Goal: Answer question/provide support

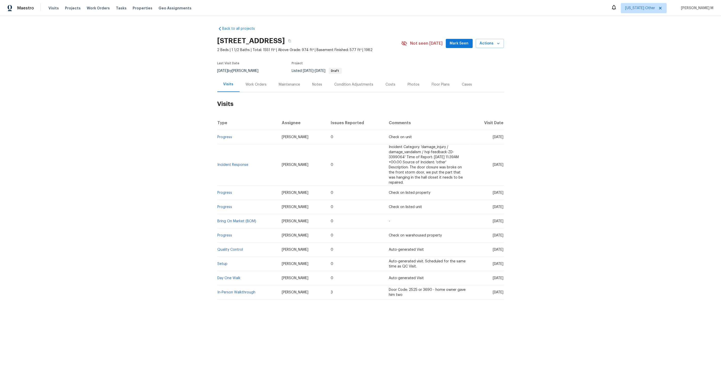
click at [266, 81] on div "Work Orders" at bounding box center [256, 84] width 33 height 15
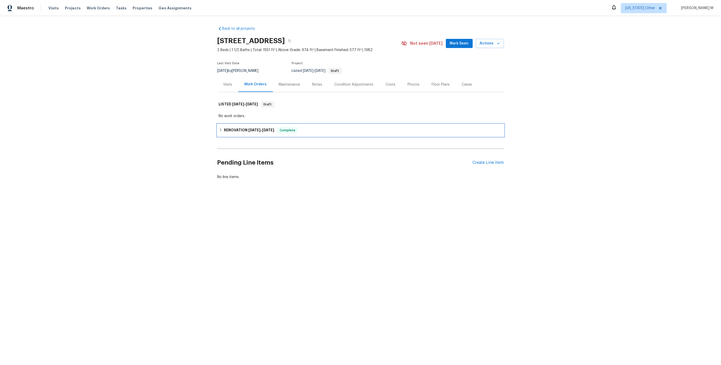
click at [253, 131] on div "RENOVATION 11/5/24 - 11/8/24 Complete" at bounding box center [360, 130] width 287 height 12
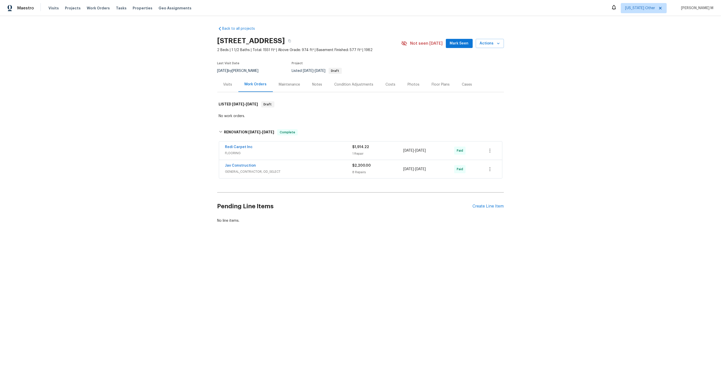
click at [238, 150] on span "FLOORING" at bounding box center [288, 152] width 127 height 5
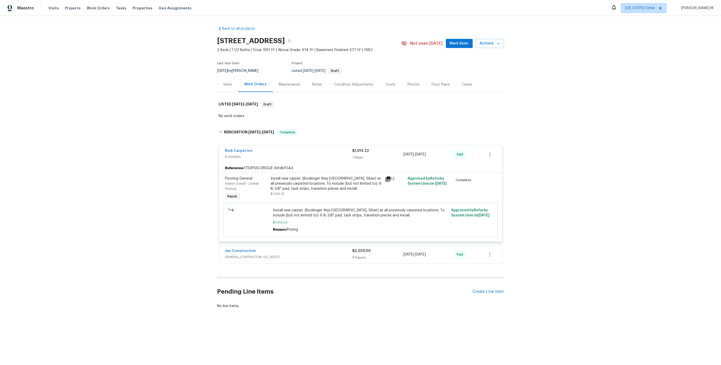
click at [247, 254] on span "GENERAL_CONTRACTOR, OD_SELECT" at bounding box center [288, 256] width 127 height 5
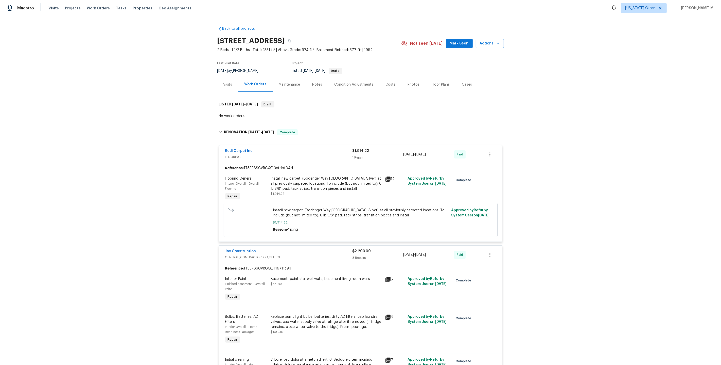
click at [289, 87] on div "Maintenance" at bounding box center [289, 84] width 33 height 15
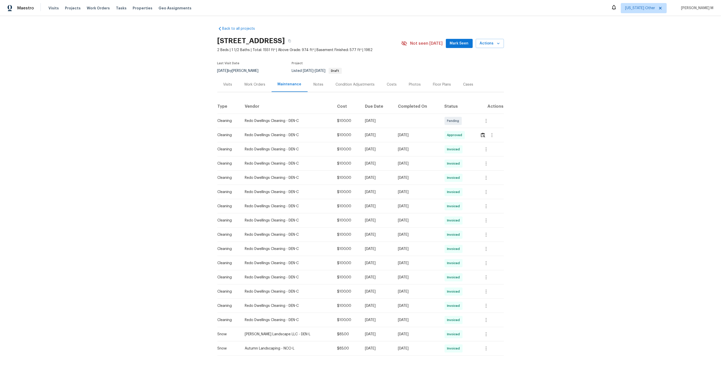
scroll to position [18, 0]
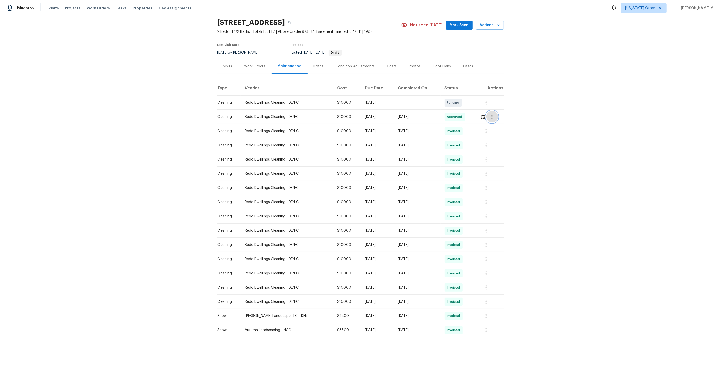
click at [494, 111] on button "button" at bounding box center [492, 117] width 12 height 12
click at [493, 113] on li "Message vendor" at bounding box center [504, 114] width 36 height 8
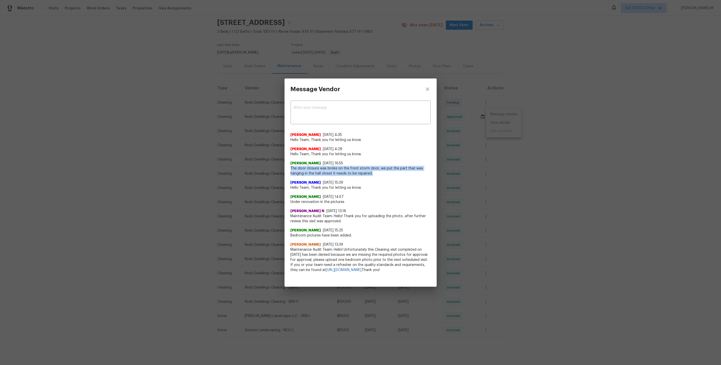
drag, startPoint x: 290, startPoint y: 166, endPoint x: 387, endPoint y: 169, distance: 96.9
click at [387, 169] on div "x ​ Akshaya Narayanan 8/8/25, 4:35 Hello Team, Thank you for letting us know. A…" at bounding box center [361, 189] width 152 height 179
click at [462, 145] on div "Message Vendor x ​ Akshaya Narayanan 8/8/25, 4:35 Hello Team, Thank you for let…" at bounding box center [360, 182] width 721 height 365
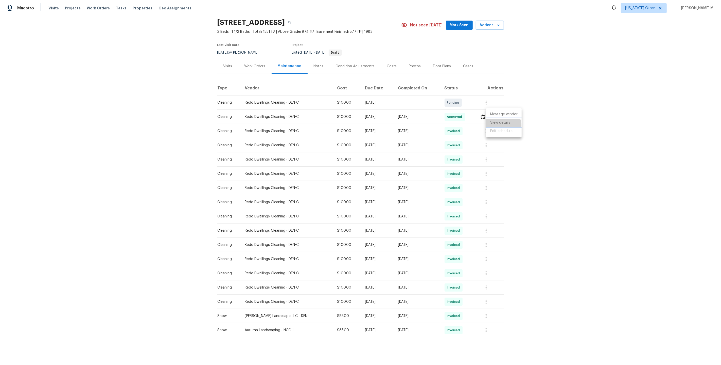
click at [501, 125] on li "View details" at bounding box center [504, 122] width 36 height 8
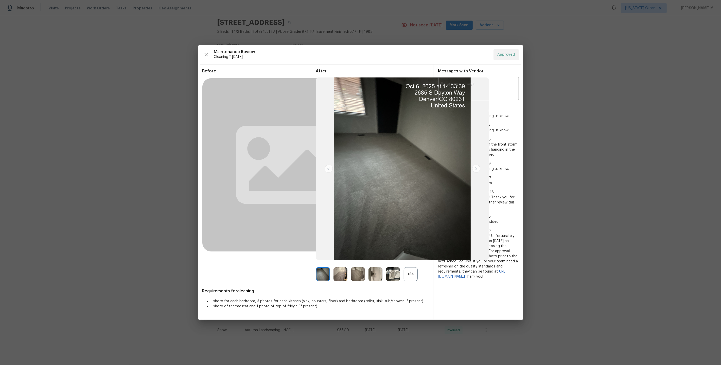
click at [408, 270] on div "+34" at bounding box center [411, 274] width 14 height 14
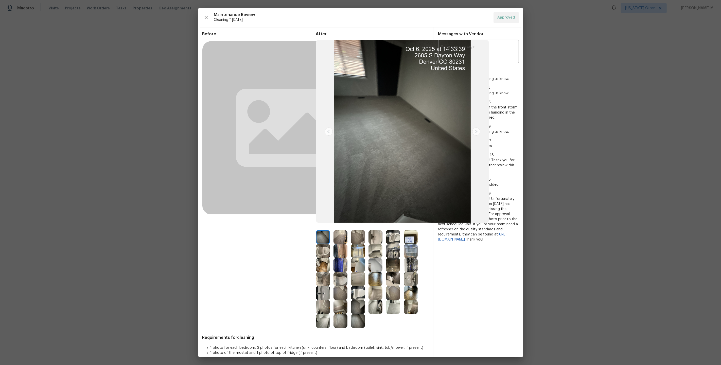
scroll to position [8, 0]
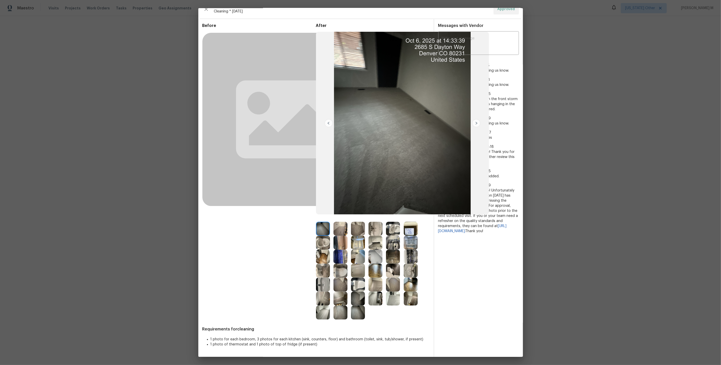
click at [374, 273] on img at bounding box center [376, 270] width 14 height 14
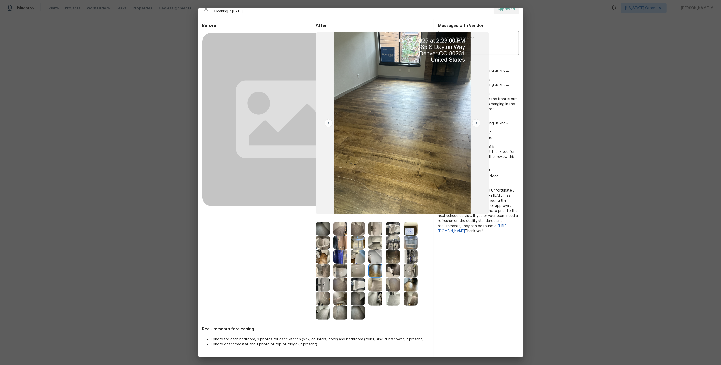
click at [411, 280] on img at bounding box center [411, 284] width 14 height 14
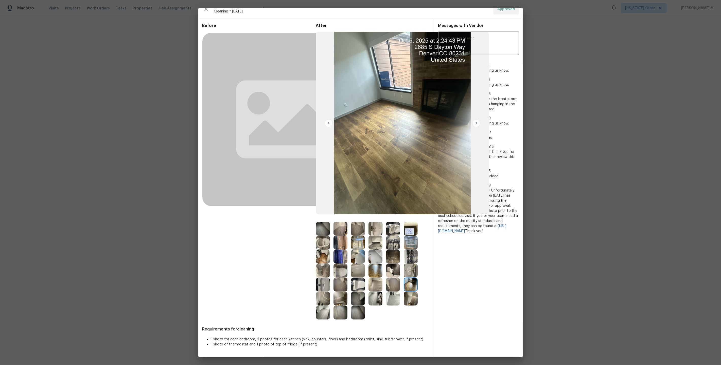
click at [407, 284] on img at bounding box center [411, 284] width 14 height 14
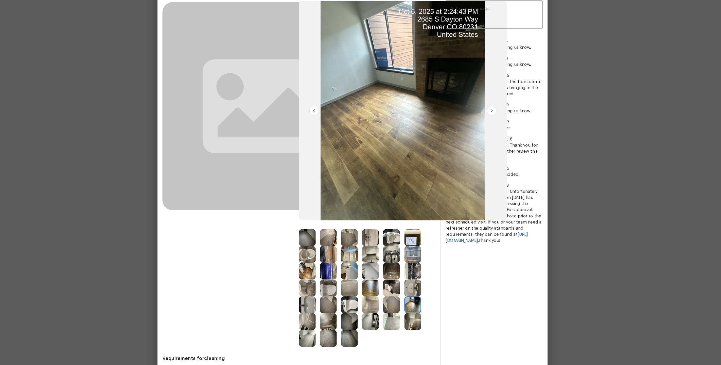
scroll to position [0, 0]
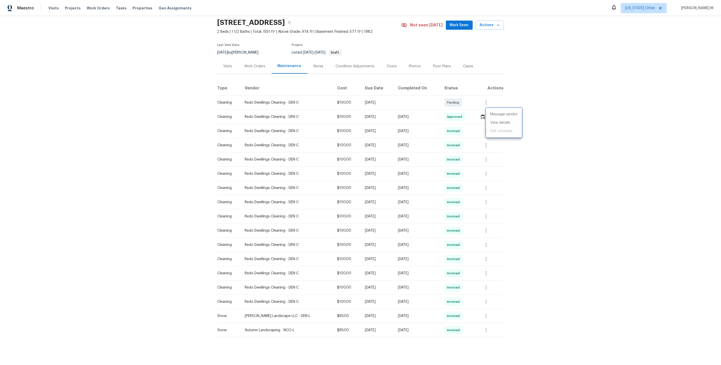
click at [256, 67] on div at bounding box center [360, 182] width 721 height 365
click at [241, 66] on div "Work Orders" at bounding box center [254, 66] width 33 height 15
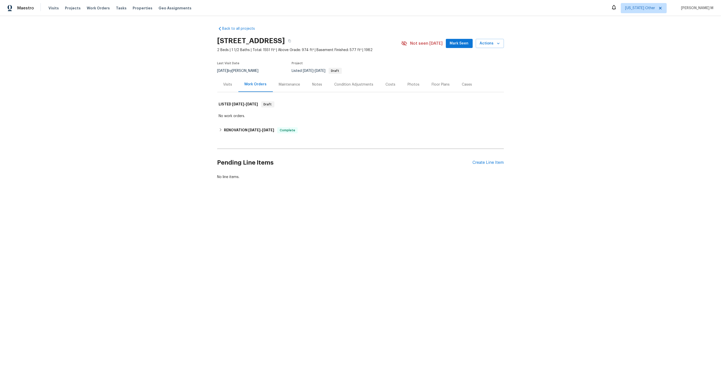
click at [237, 114] on div "No work orders." at bounding box center [361, 115] width 284 height 5
click at [237, 127] on h6 "RENOVATION 11/5/24 - 11/8/24" at bounding box center [249, 130] width 50 height 6
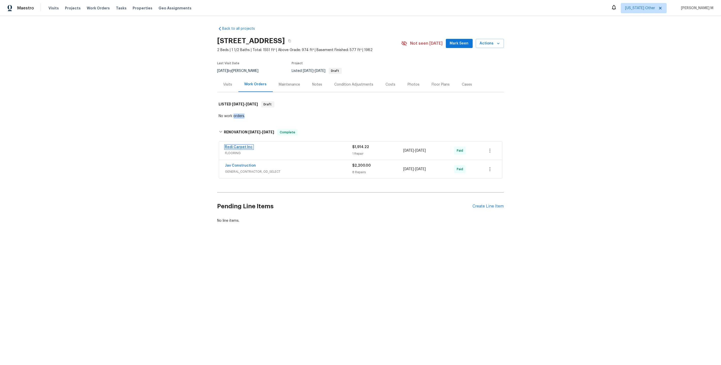
click at [237, 145] on link "Redi Carpet Inc" at bounding box center [239, 147] width 28 height 4
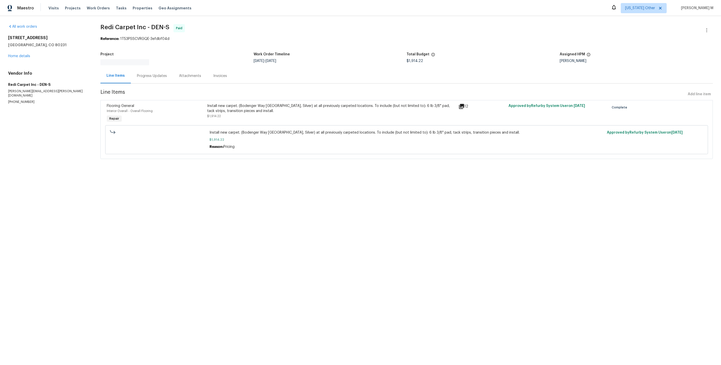
click at [571, 59] on div "David Page" at bounding box center [636, 61] width 153 height 4
copy div "David Page"
click at [23, 54] on link "Home details" at bounding box center [19, 56] width 22 height 4
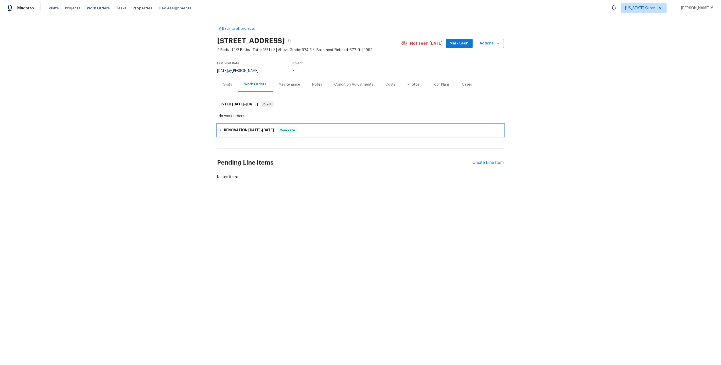
click at [222, 124] on div "RENOVATION 11/5/24 - 11/8/24 Complete" at bounding box center [360, 130] width 287 height 12
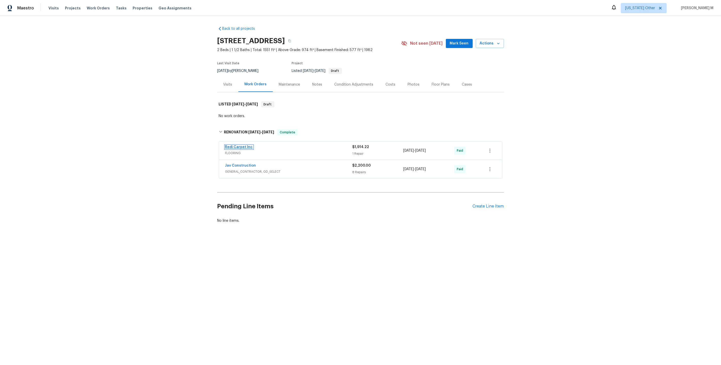
click at [233, 145] on link "Redi Carpet Inc" at bounding box center [239, 147] width 28 height 4
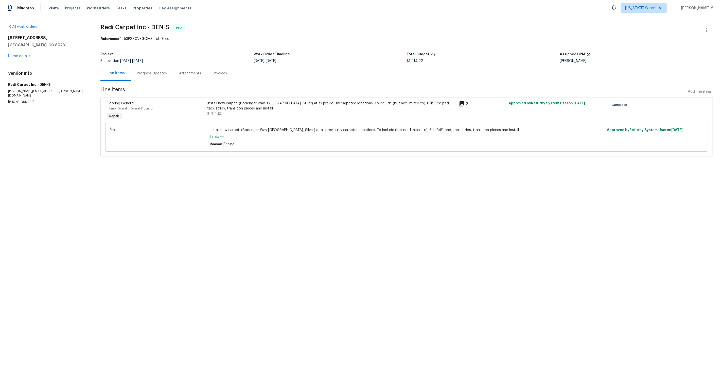
click at [263, 113] on div "Install new carpet. (Bodenger Way 945 Winter Ash, Silver) at all previously car…" at bounding box center [331, 110] width 251 height 23
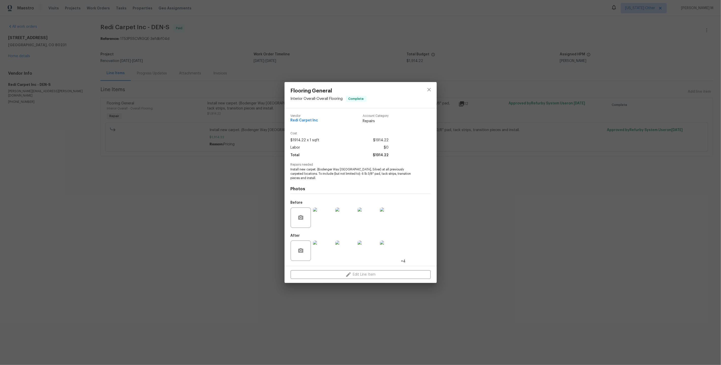
click at [119, 198] on div "Flooring General Interior Overall - Overall Flooring Complete Vendor Redi Carpe…" at bounding box center [360, 182] width 721 height 365
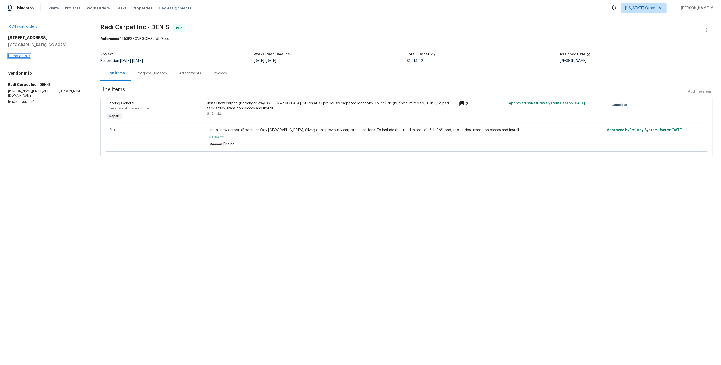
click at [19, 55] on link "Home details" at bounding box center [19, 56] width 22 height 4
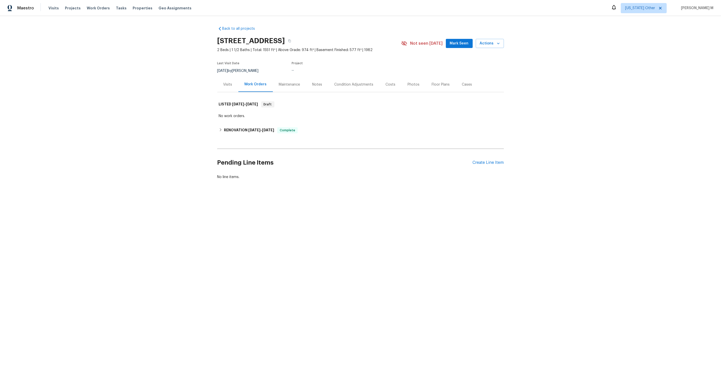
click at [281, 82] on div "Maintenance" at bounding box center [289, 84] width 21 height 5
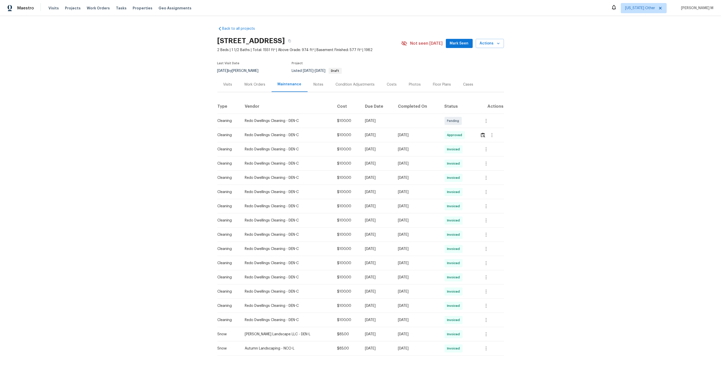
scroll to position [6, 0]
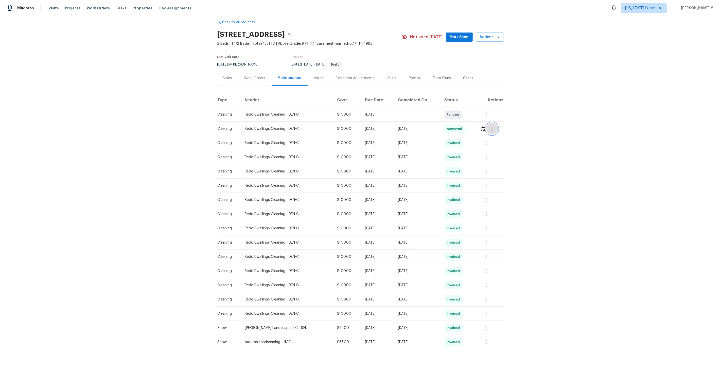
click at [493, 126] on icon "button" at bounding box center [492, 129] width 6 height 6
click at [493, 126] on li "Message vendor" at bounding box center [504, 126] width 36 height 8
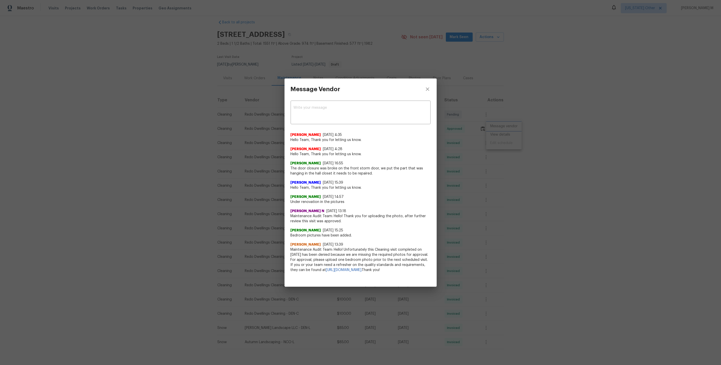
click at [492, 193] on div "Message Vendor x ​ Akshaya Narayanan 8/8/25, 4:35 Hello Team, Thank you for let…" at bounding box center [360, 182] width 721 height 365
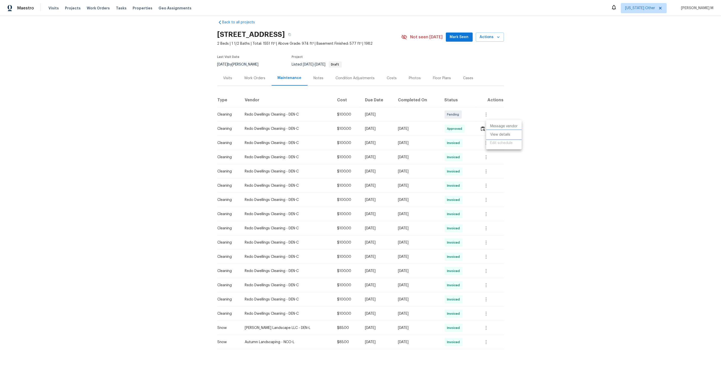
click at [498, 136] on li "View details" at bounding box center [504, 134] width 36 height 8
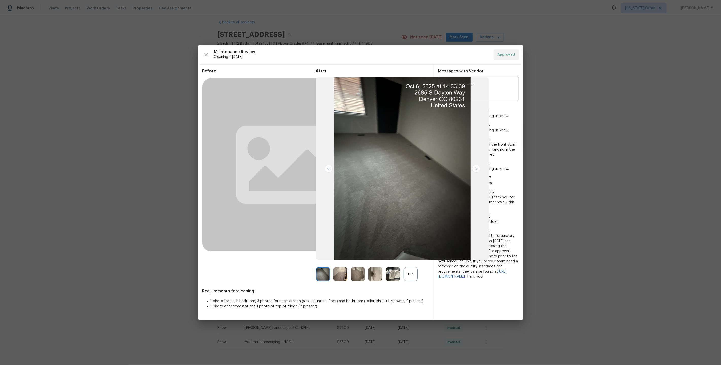
click at [413, 268] on div "+34" at bounding box center [411, 274] width 14 height 14
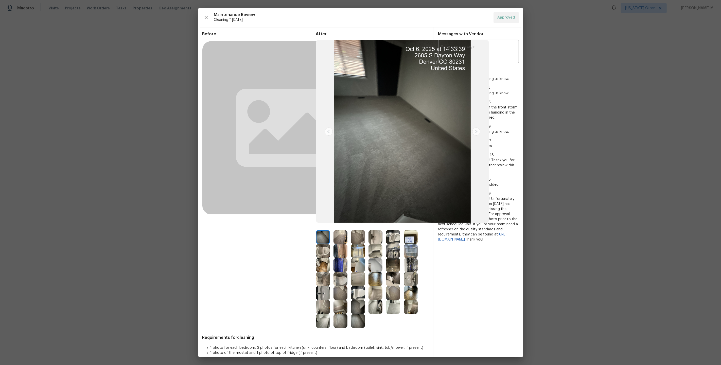
scroll to position [8, 0]
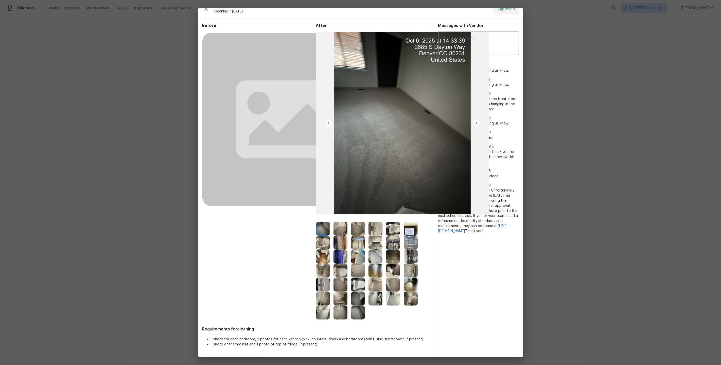
click at [369, 267] on img at bounding box center [376, 270] width 14 height 14
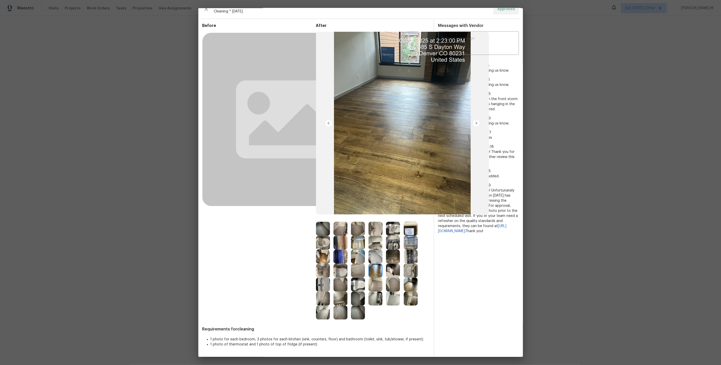
click at [409, 286] on img at bounding box center [411, 284] width 14 height 14
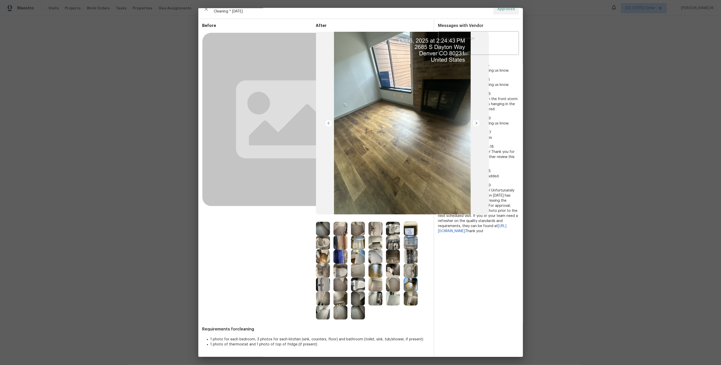
click at [376, 266] on img at bounding box center [376, 270] width 14 height 14
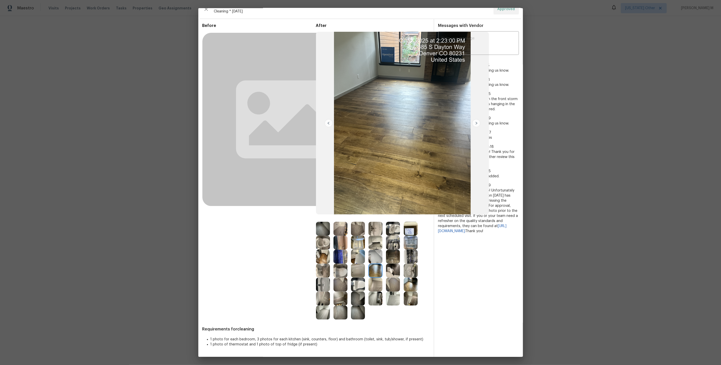
scroll to position [0, 0]
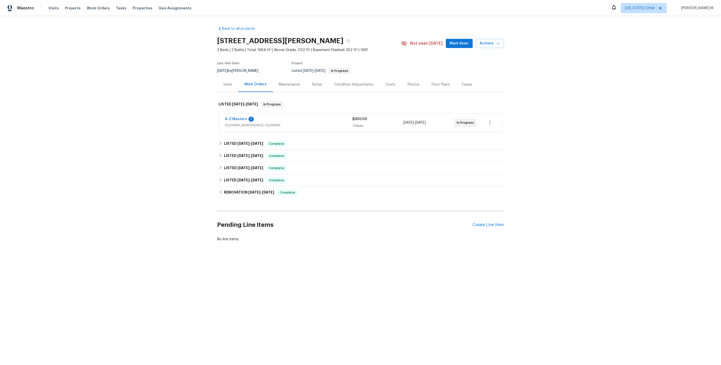
click at [236, 123] on span "CLEANING_MAINTENANCE, CLEANING" at bounding box center [288, 125] width 127 height 5
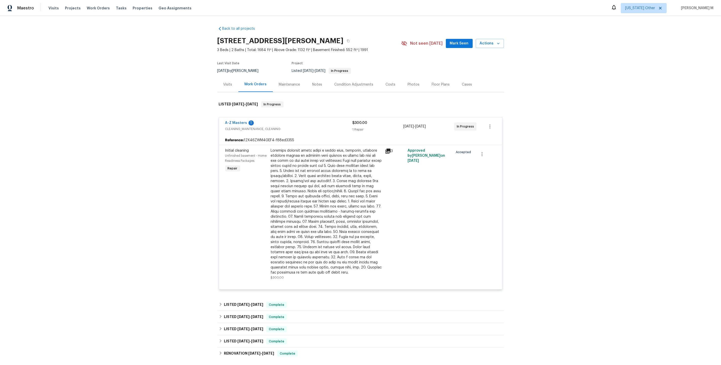
click at [325, 195] on div at bounding box center [326, 211] width 111 height 127
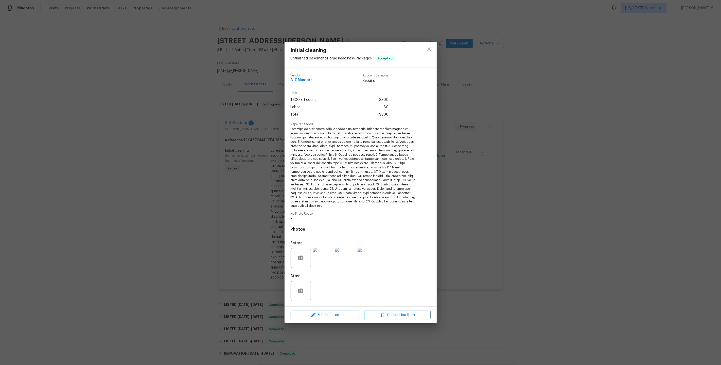
click at [320, 251] on img at bounding box center [323, 258] width 20 height 20
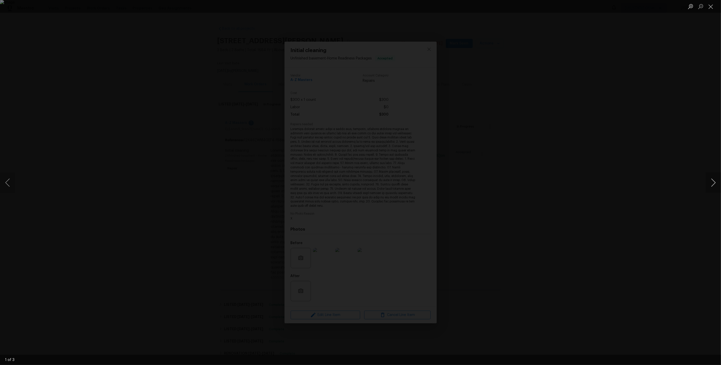
click at [713, 185] on button "Next image" at bounding box center [713, 182] width 15 height 20
click at [712, 185] on button "Next image" at bounding box center [713, 182] width 15 height 20
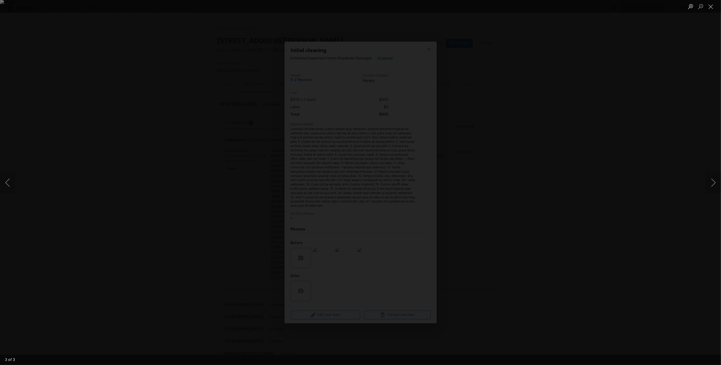
click at [652, 47] on div "Lightbox" at bounding box center [360, 182] width 721 height 365
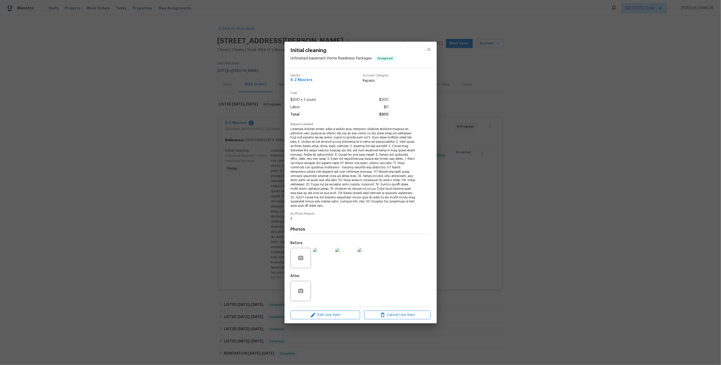
click at [555, 188] on div "Initial cleaning Unfinished basement - Home Readiness Packages Accepted Vendor …" at bounding box center [360, 182] width 721 height 365
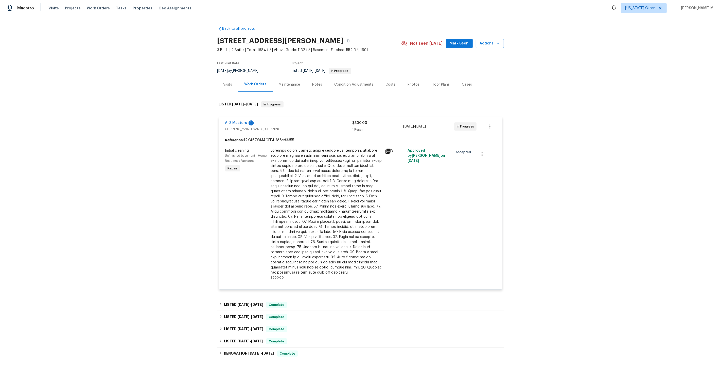
click at [576, 176] on div "Back to all projects 7040 Winfield Rd, Rockford, MN 55373 3 Beds | 2 Baths | To…" at bounding box center [360, 190] width 721 height 349
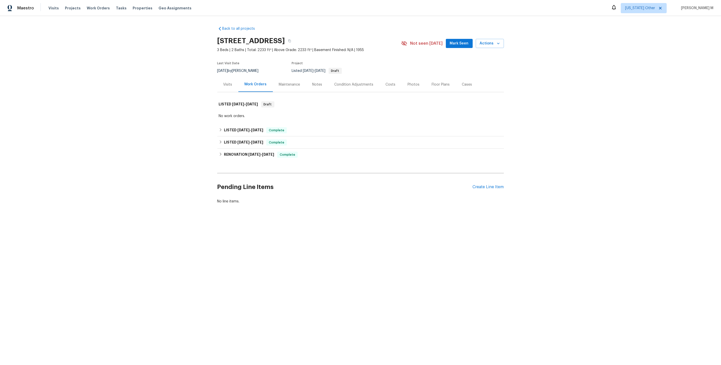
click at [241, 120] on div "Back to all projects [STREET_ADDRESS] 3 Beds | 2 Baths | Total: 2233 ft² | Abov…" at bounding box center [360, 115] width 287 height 186
click at [241, 128] on span "9/20/25" at bounding box center [243, 130] width 12 height 4
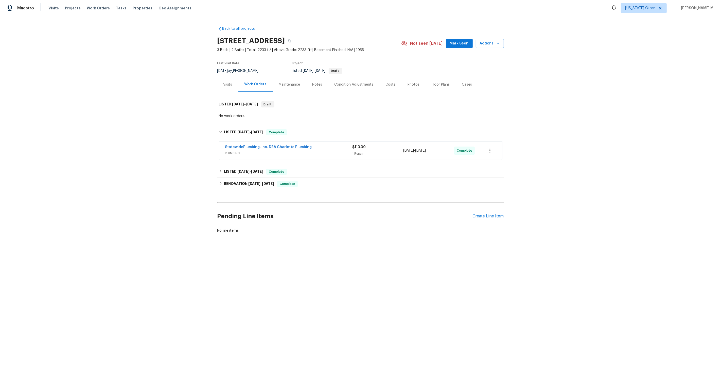
click at [238, 152] on span "PLUMBING" at bounding box center [288, 152] width 127 height 5
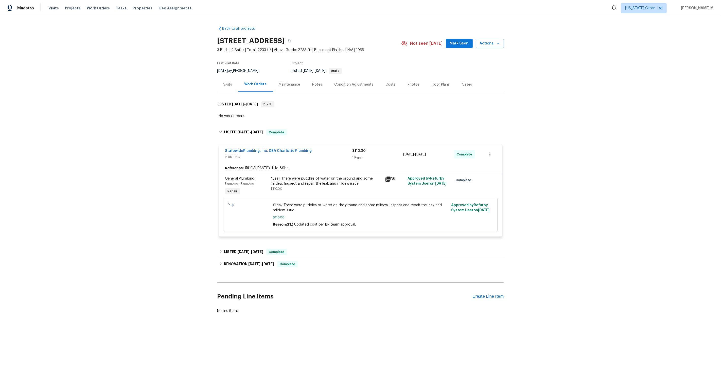
click at [240, 159] on div "StatewidePlumbing, Inc. DBA Charlotte Plumbing PLUMBING $110.00 1 Repair 9/24/2…" at bounding box center [360, 154] width 283 height 18
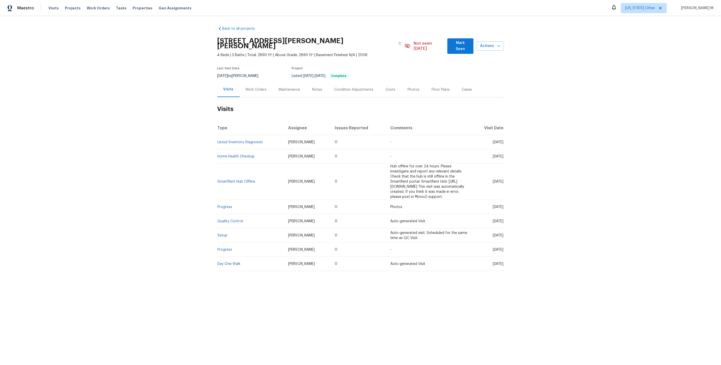
click at [250, 97] on h2 "Visits" at bounding box center [360, 109] width 287 height 24
click at [252, 85] on div "Work Orders" at bounding box center [256, 89] width 33 height 15
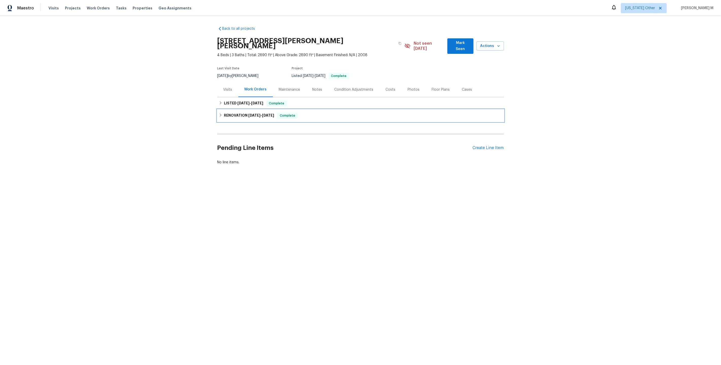
click at [241, 109] on div "RENOVATION 7/7/25 - 7/17/25 Complete" at bounding box center [360, 115] width 287 height 12
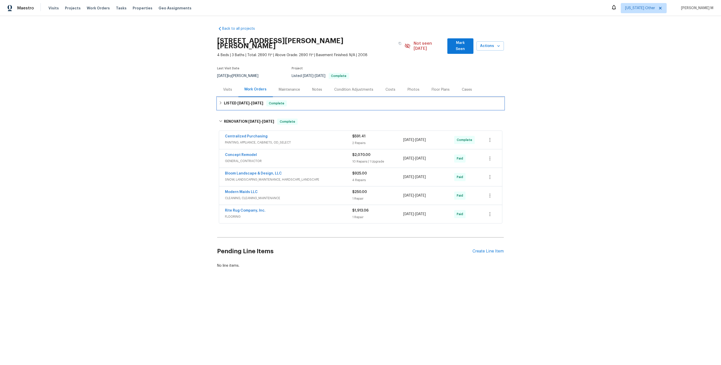
click at [244, 101] on span "7/15/25" at bounding box center [243, 103] width 12 height 4
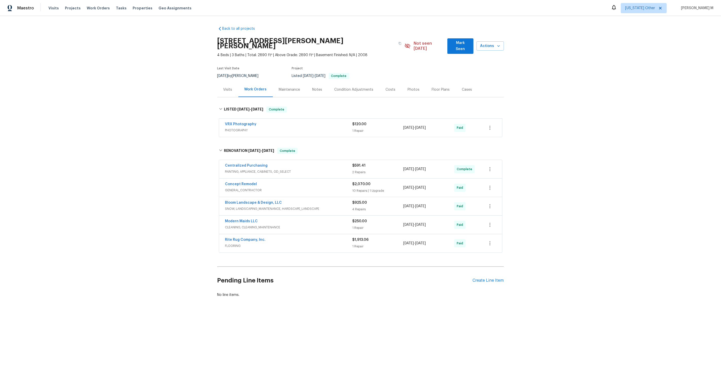
click at [239, 169] on span "PAINTING, APPLIANCE, CABINETS, OD_SELECT" at bounding box center [288, 171] width 127 height 5
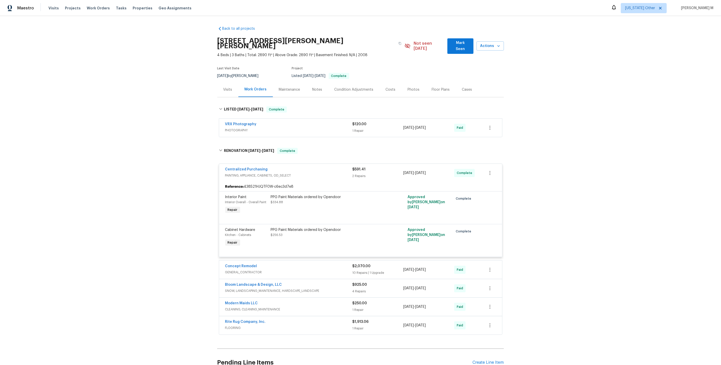
scroll to position [32, 0]
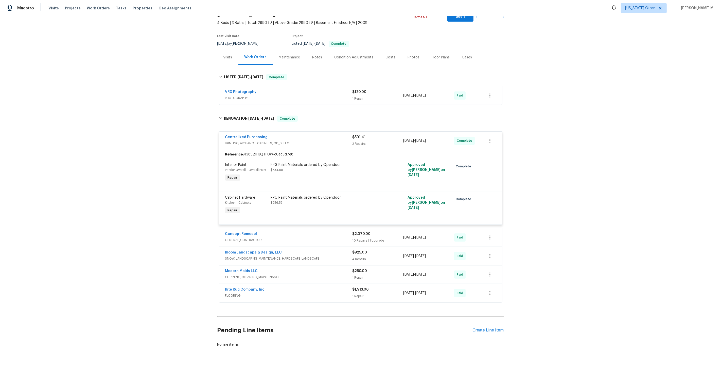
click at [245, 237] on span "GENERAL_CONTRACTOR" at bounding box center [288, 239] width 127 height 5
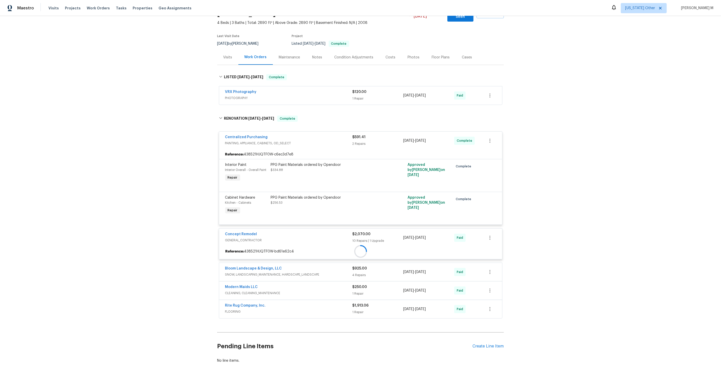
scroll to position [48, 0]
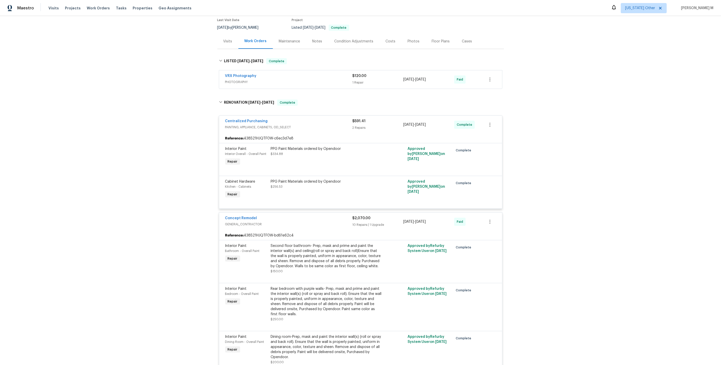
click at [271, 246] on div "Second floor bathroom- Prep, mask and prime and paint the interior wall(s) and …" at bounding box center [326, 255] width 111 height 25
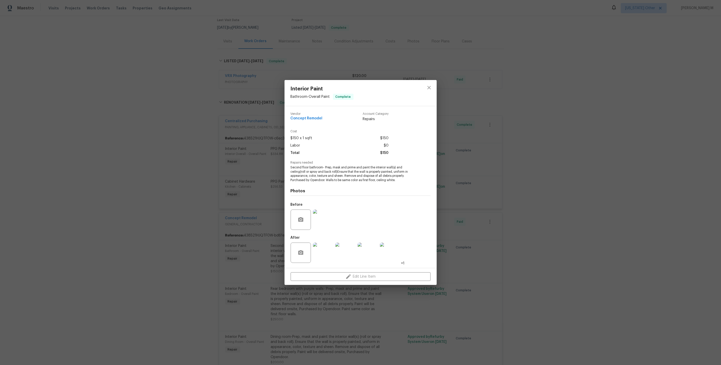
click at [241, 247] on div "Interior Paint Bathroom - Overall Paint Complete Vendor Concept Remodel Account…" at bounding box center [360, 182] width 721 height 365
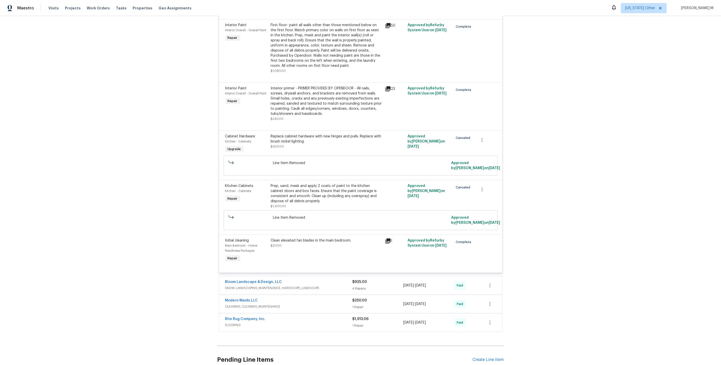
scroll to position [529, 0]
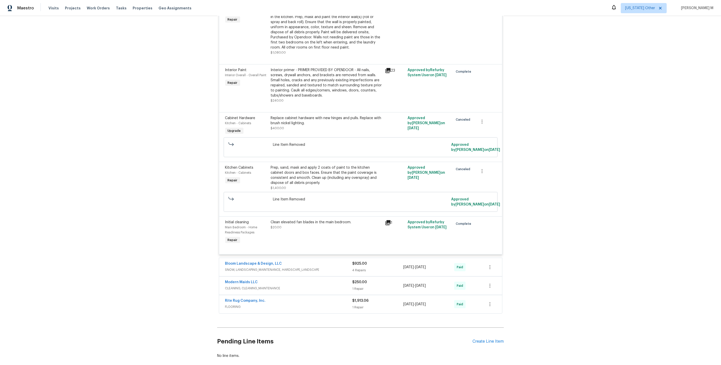
click at [240, 267] on span "SNOW, LANDSCAPING_MAINTENANCE, HARDSCAPE_LANDSCAPE" at bounding box center [288, 269] width 127 height 5
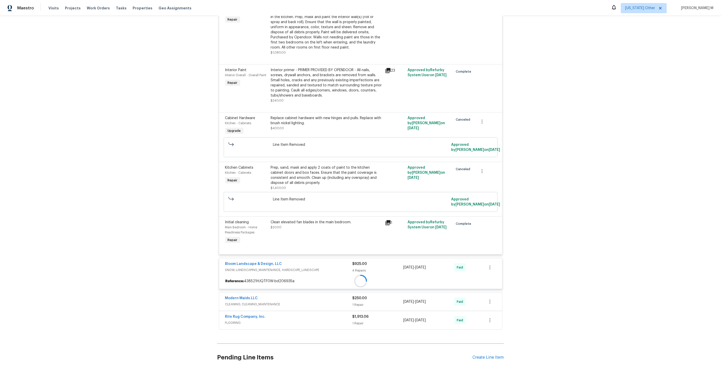
scroll to position [544, 0]
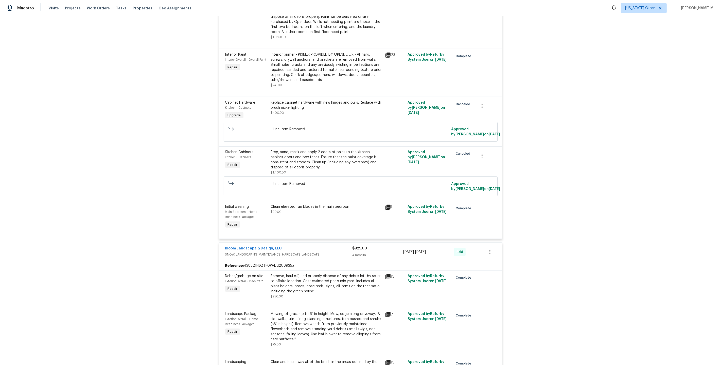
scroll to position [711, 0]
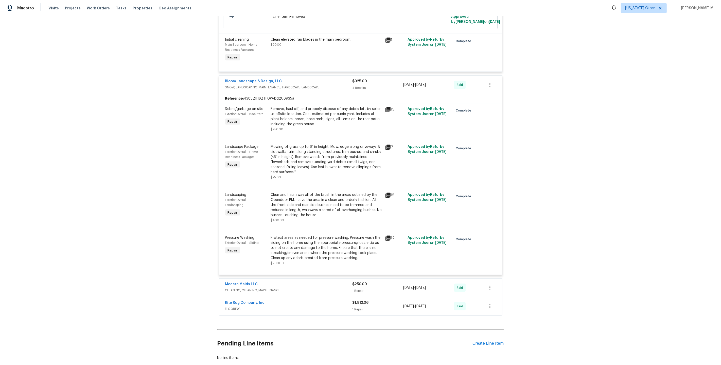
click at [247, 287] on span "CLEANING, CLEANING_MAINTENANCE" at bounding box center [288, 289] width 127 height 5
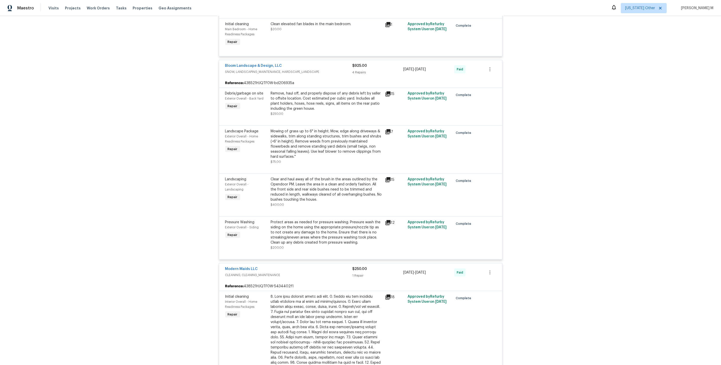
scroll to position [842, 0]
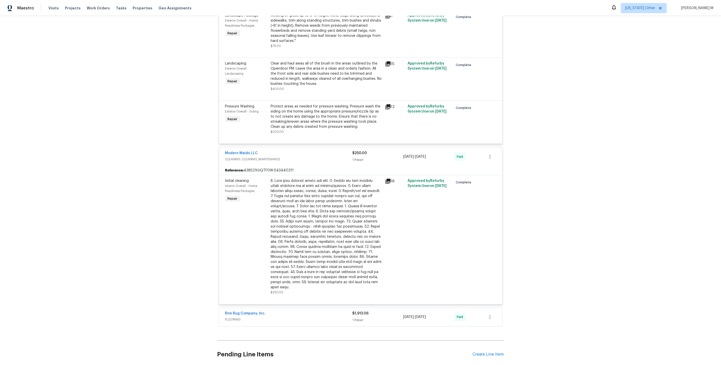
click at [232, 317] on span "FLOORING" at bounding box center [288, 319] width 127 height 5
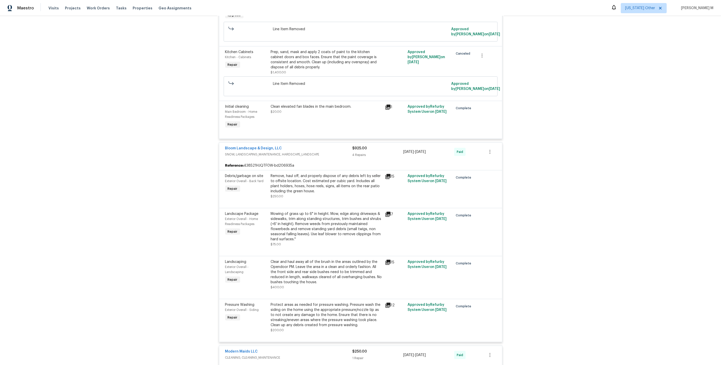
scroll to position [649, 0]
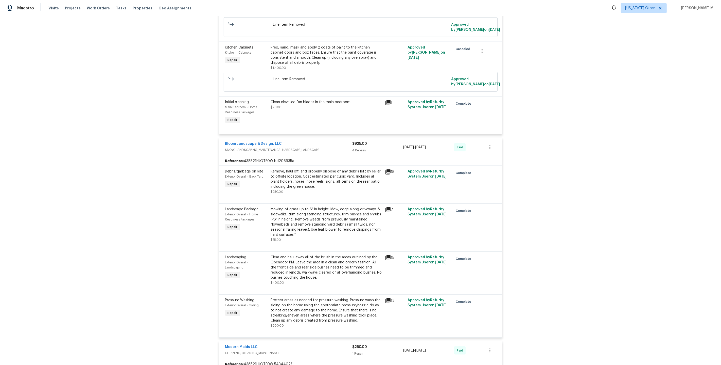
click at [327, 169] on div "Remove, haul off, and properly dispose of any debris left by seller to offsite …" at bounding box center [326, 181] width 111 height 25
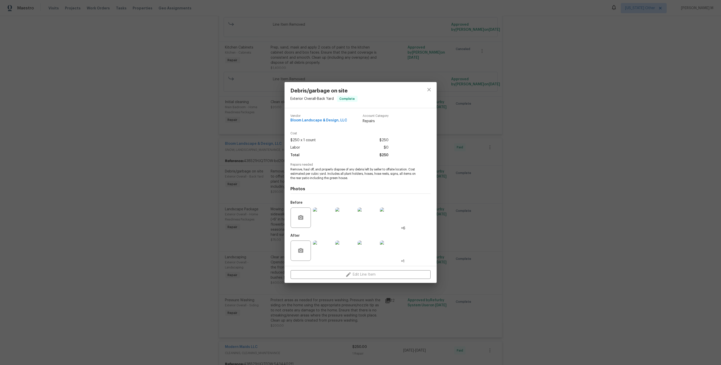
click at [324, 248] on img at bounding box center [323, 250] width 20 height 20
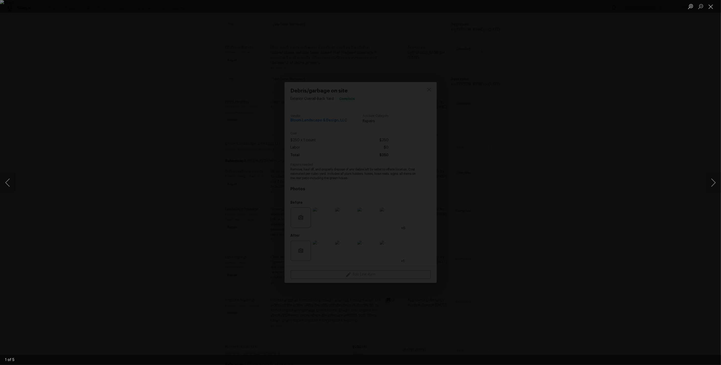
click at [463, 164] on div "Lightbox" at bounding box center [360, 182] width 721 height 365
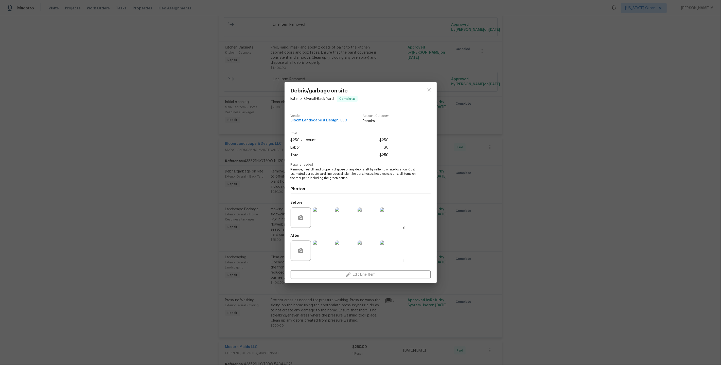
click at [325, 210] on img at bounding box center [323, 217] width 20 height 20
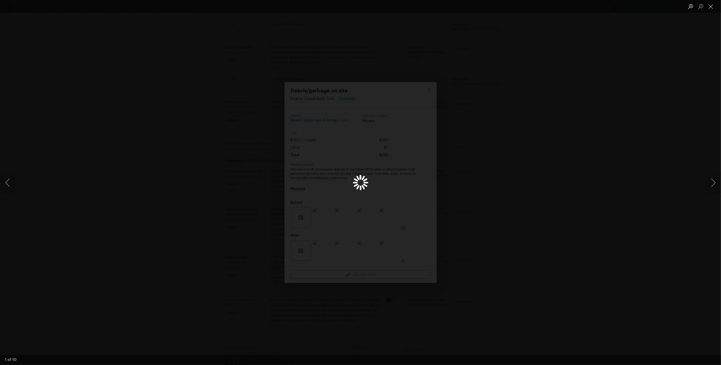
click at [516, 160] on div "Lightbox" at bounding box center [360, 182] width 721 height 365
click at [499, 116] on div "Lightbox" at bounding box center [360, 182] width 721 height 365
click at [710, 7] on button "Close lightbox" at bounding box center [711, 6] width 10 height 9
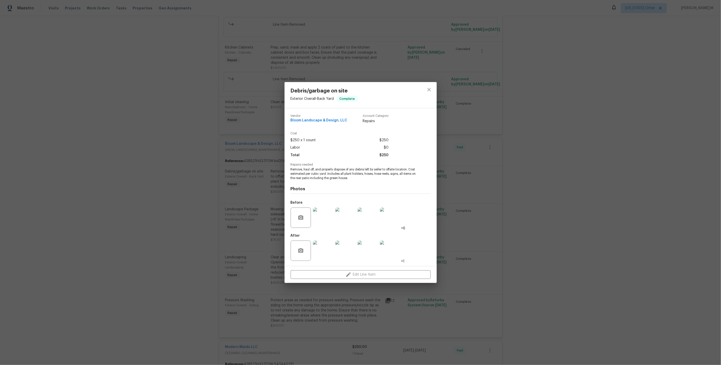
click at [470, 225] on div "Debris/garbage on site Exterior Overall - Back Yard Complete Vendor Bloom Lands…" at bounding box center [360, 182] width 721 height 365
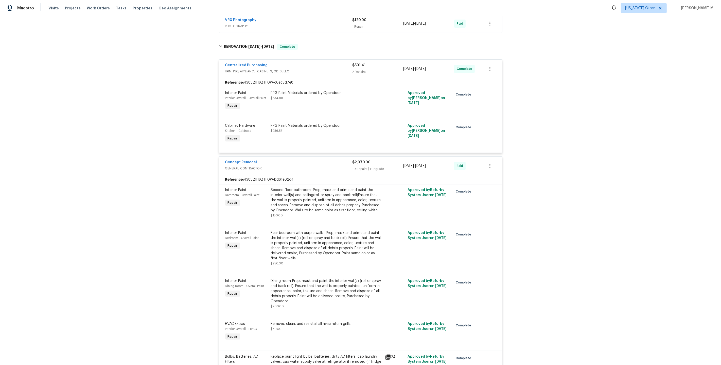
scroll to position [0, 0]
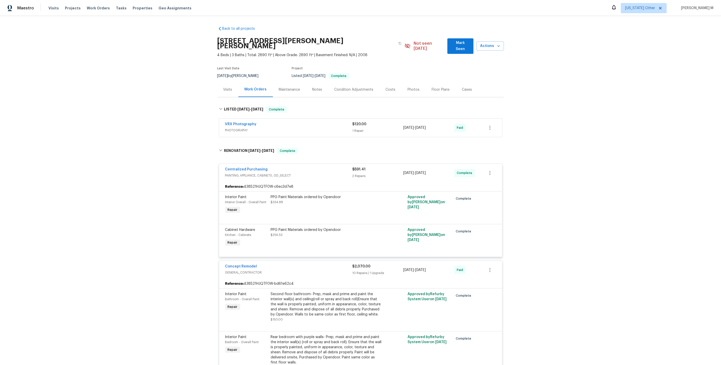
click at [287, 87] on div "Maintenance" at bounding box center [289, 89] width 21 height 5
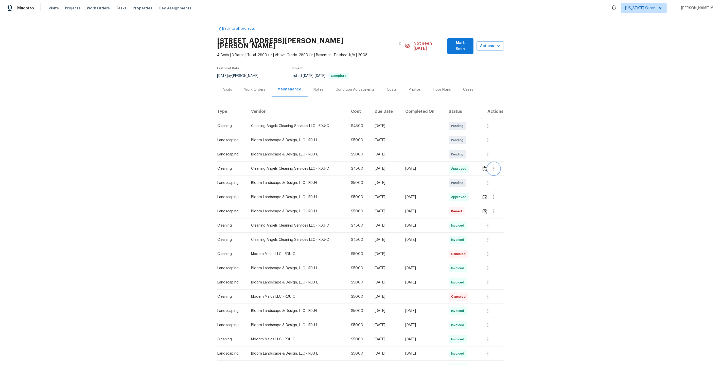
click at [494, 165] on icon "button" at bounding box center [494, 168] width 6 height 6
click at [494, 161] on li "Message vendor" at bounding box center [507, 161] width 36 height 8
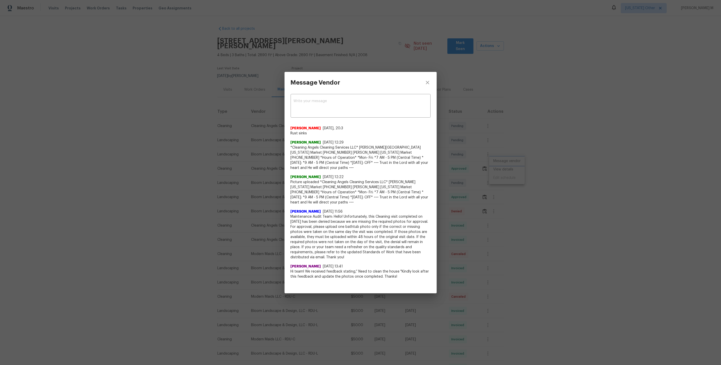
click at [496, 165] on div "Message Vendor x ​ Oralia 10/6/25, 20:3 Rust sinks Sherrian Jordan 9/26/25, 12:…" at bounding box center [360, 182] width 721 height 365
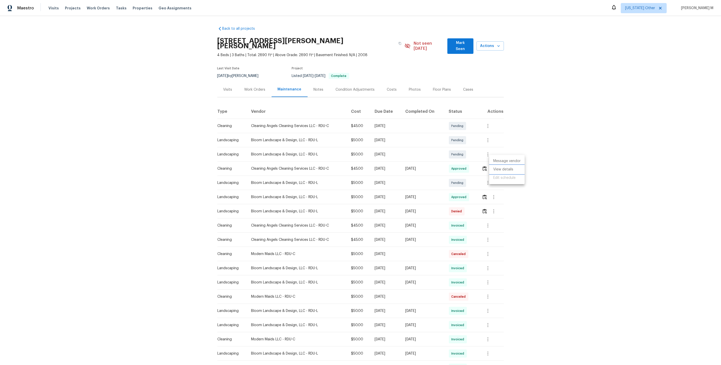
click at [501, 168] on li "View details" at bounding box center [507, 169] width 36 height 8
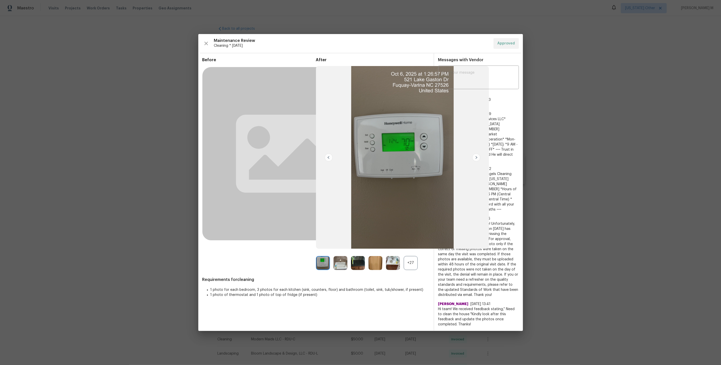
click at [410, 265] on div "+27" at bounding box center [411, 263] width 14 height 14
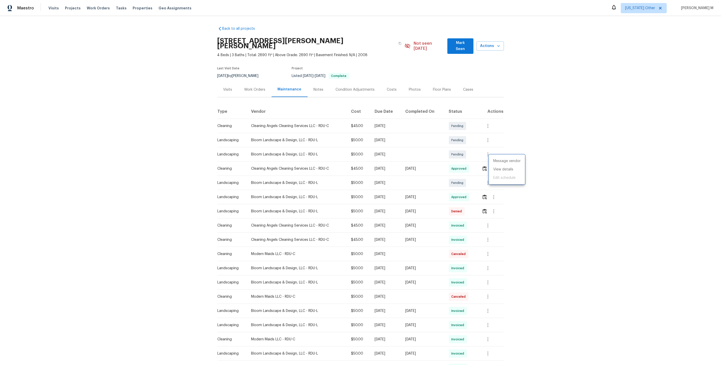
click at [262, 81] on div at bounding box center [360, 182] width 721 height 365
click at [488, 180] on icon "button" at bounding box center [488, 183] width 6 height 6
click at [488, 176] on li "Message vendor" at bounding box center [509, 175] width 53 height 8
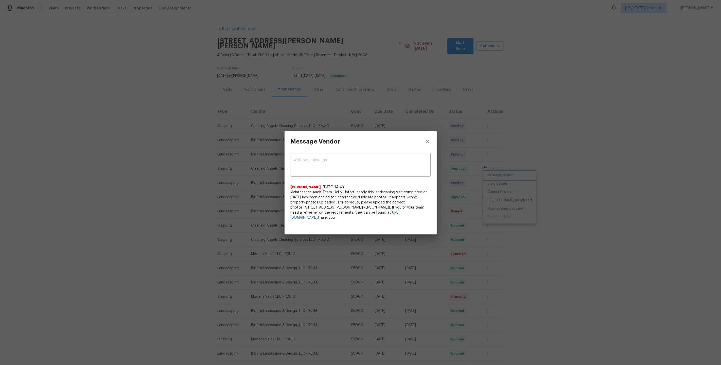
click at [490, 184] on div "Message Vendor x ​ Archana Chinnaiya 9/30/25, 14:43 Maintenance Audit Team: Hel…" at bounding box center [360, 182] width 721 height 365
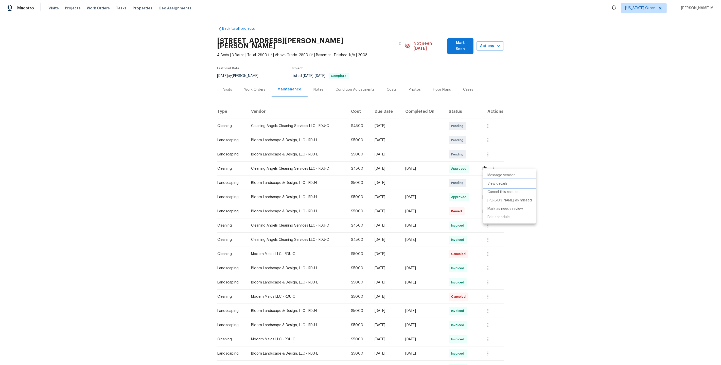
click at [498, 181] on li "View details" at bounding box center [509, 183] width 53 height 8
click at [436, 189] on div at bounding box center [360, 182] width 721 height 365
click at [496, 194] on icon "button" at bounding box center [494, 197] width 6 height 6
click at [499, 199] on li "View details" at bounding box center [507, 198] width 36 height 8
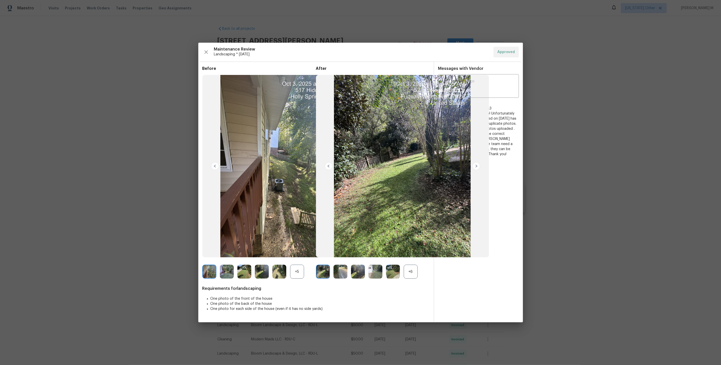
click at [413, 269] on div "+6" at bounding box center [411, 271] width 14 height 14
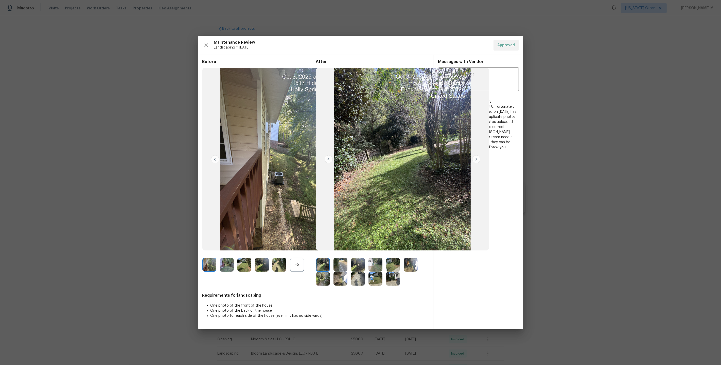
click at [338, 275] on img at bounding box center [341, 278] width 14 height 14
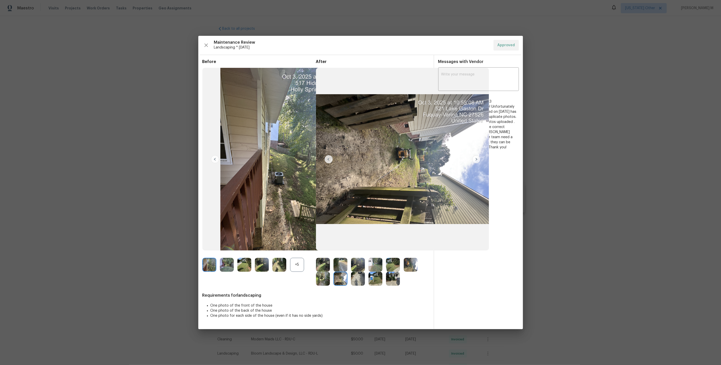
click at [395, 267] on img at bounding box center [393, 264] width 14 height 14
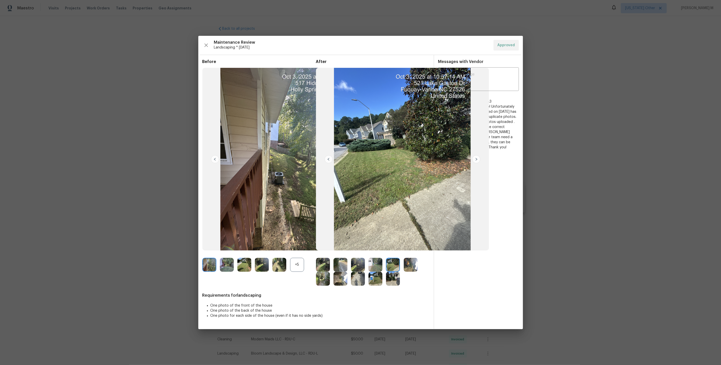
click at [412, 267] on img at bounding box center [411, 264] width 14 height 14
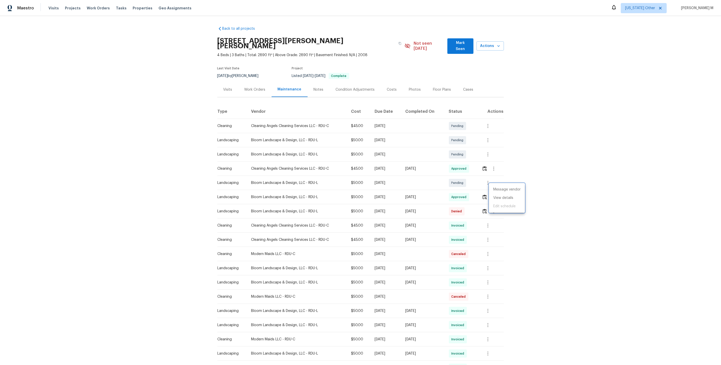
click at [253, 85] on div at bounding box center [360, 182] width 721 height 365
click at [253, 85] on div "Work Orders" at bounding box center [254, 89] width 33 height 15
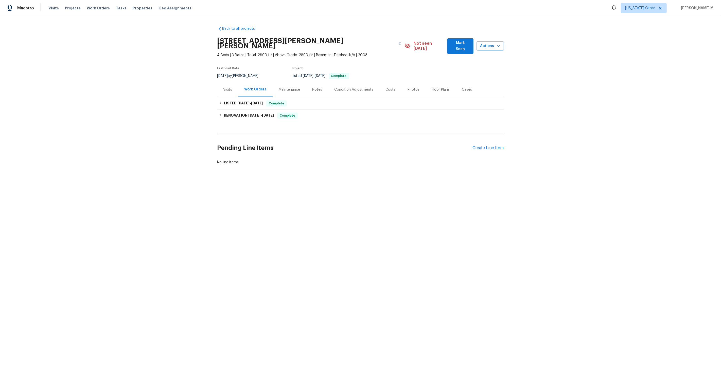
click at [236, 109] on div "RENOVATION 7/7/25 - 7/17/25 Complete Centralized Purchasing PAINTING, APPLIANCE…" at bounding box center [360, 115] width 287 height 12
click at [243, 113] on div "RENOVATION 7/7/25 - 7/17/25 Complete" at bounding box center [360, 115] width 287 height 12
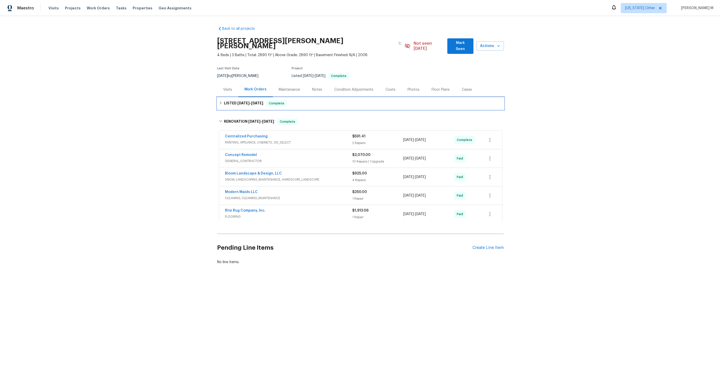
click at [240, 101] on span "7/15/25" at bounding box center [243, 103] width 12 height 4
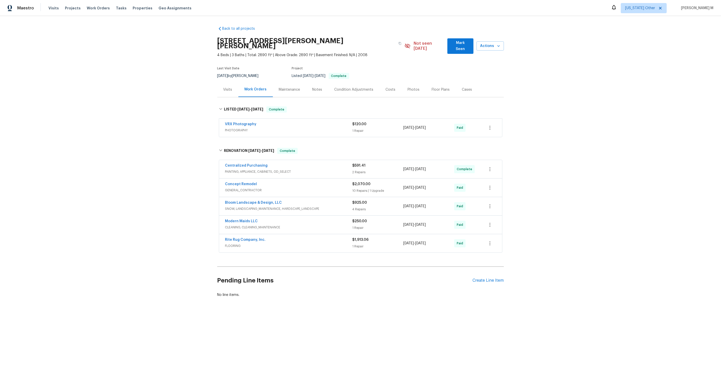
click at [236, 187] on span "GENERAL_CONTRACTOR" at bounding box center [288, 189] width 127 height 5
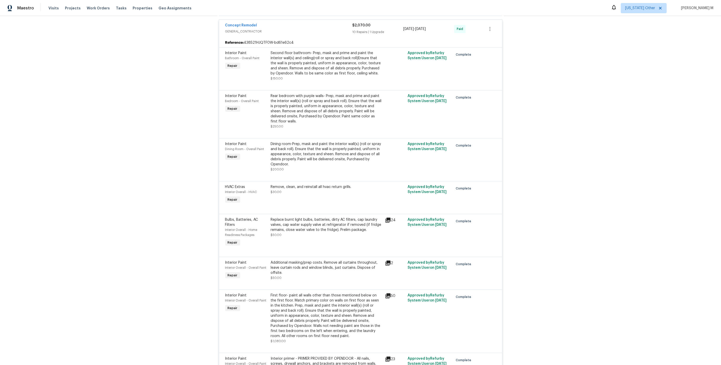
scroll to position [167, 0]
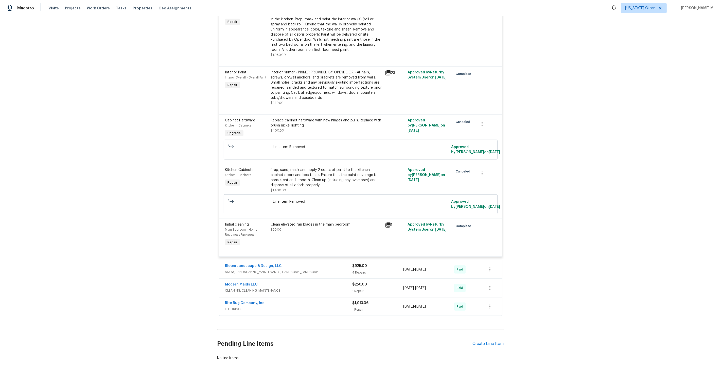
click at [577, 166] on div "Back to all projects 521 Lake Gaston Dr, Fuquay Varina, NC 27526 4 Beds | 3 Bat…" at bounding box center [360, 190] width 721 height 349
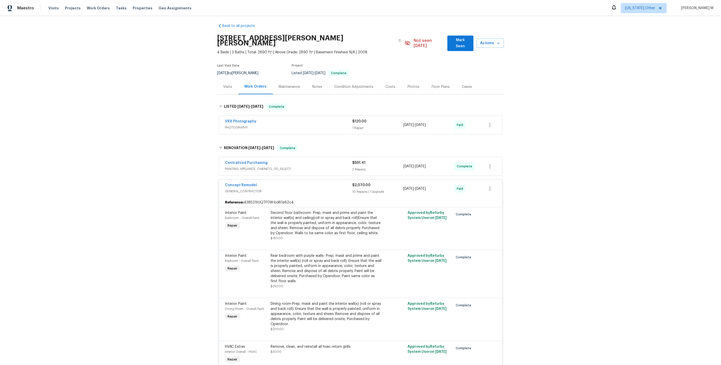
scroll to position [0, 0]
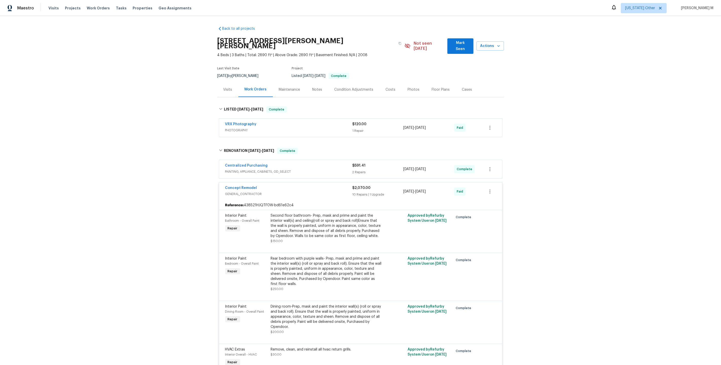
click at [284, 87] on div "Maintenance" at bounding box center [289, 89] width 21 height 5
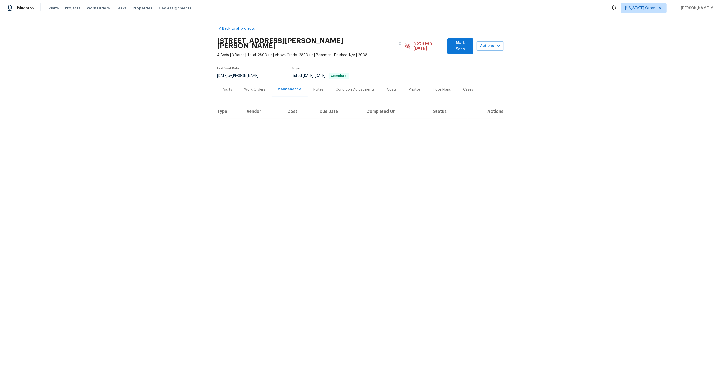
click at [249, 88] on div "Work Orders" at bounding box center [254, 89] width 33 height 15
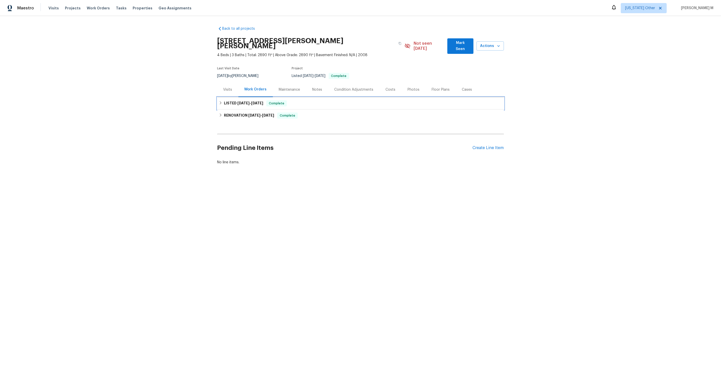
click at [285, 97] on div "LISTED 7/15/25 - 7/16/25 Complete" at bounding box center [360, 103] width 287 height 12
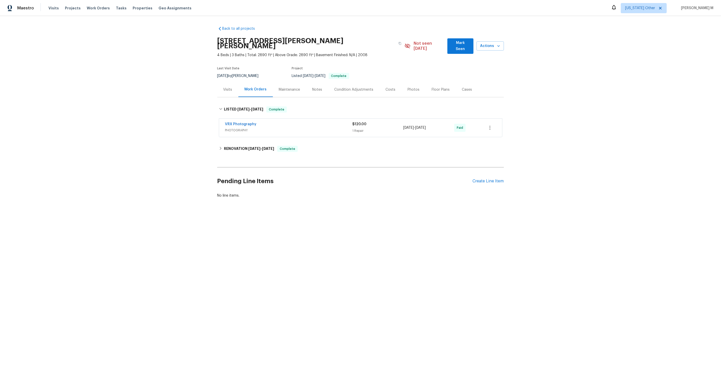
click at [287, 86] on div "Maintenance" at bounding box center [289, 89] width 33 height 15
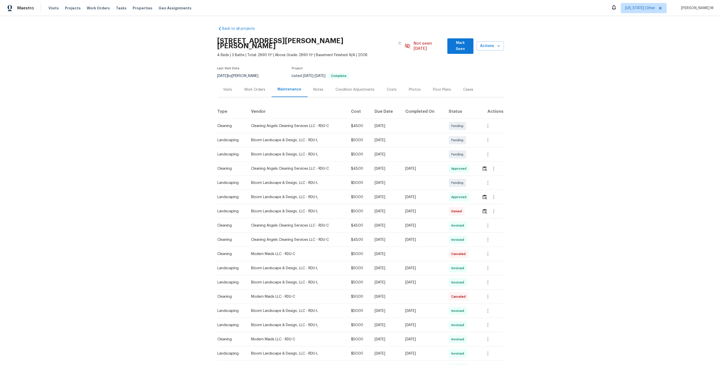
click at [249, 85] on div "Work Orders" at bounding box center [254, 89] width 33 height 15
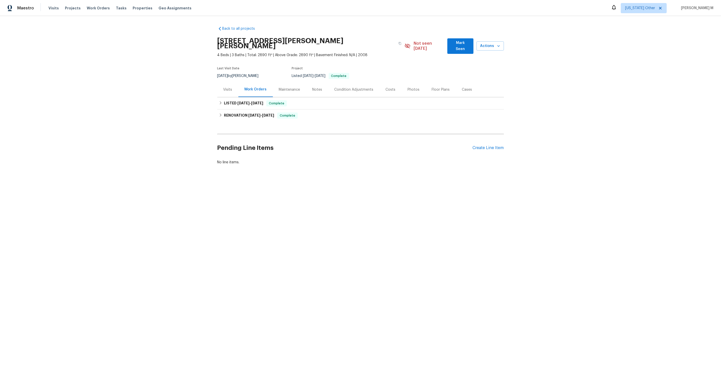
click at [288, 85] on div "Maintenance" at bounding box center [289, 89] width 33 height 15
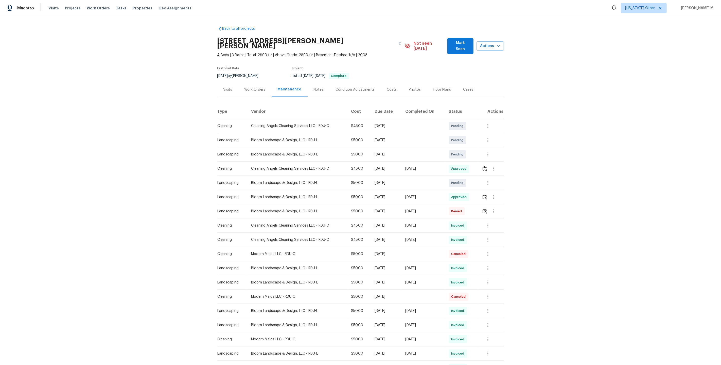
click at [252, 86] on div "Work Orders" at bounding box center [254, 89] width 33 height 15
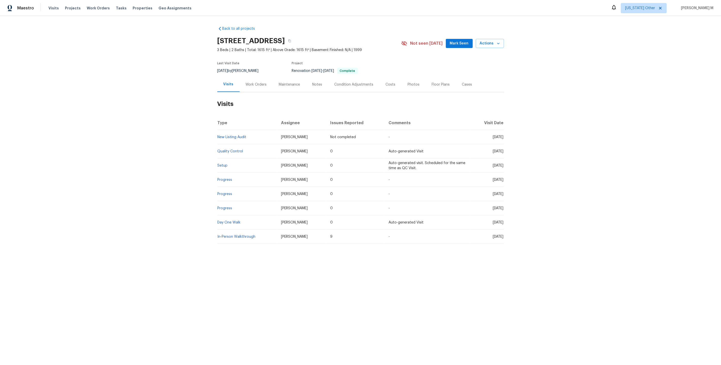
click at [254, 84] on div "Work Orders" at bounding box center [256, 84] width 21 height 5
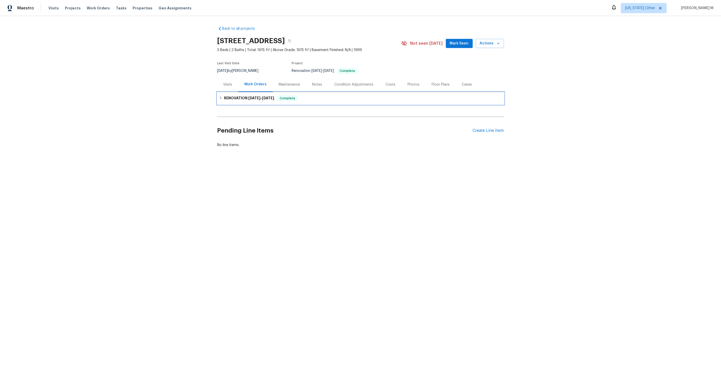
click at [244, 99] on div "RENOVATION [DATE] - [DATE] Complete" at bounding box center [360, 98] width 287 height 12
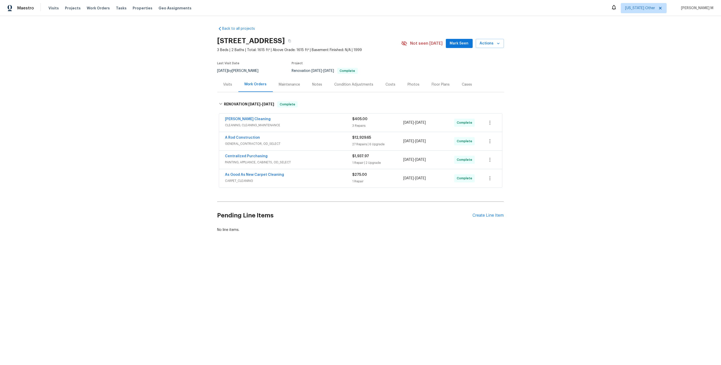
click at [243, 123] on span "CLEANING, CLEANING_MAINTENANCE" at bounding box center [288, 125] width 127 height 5
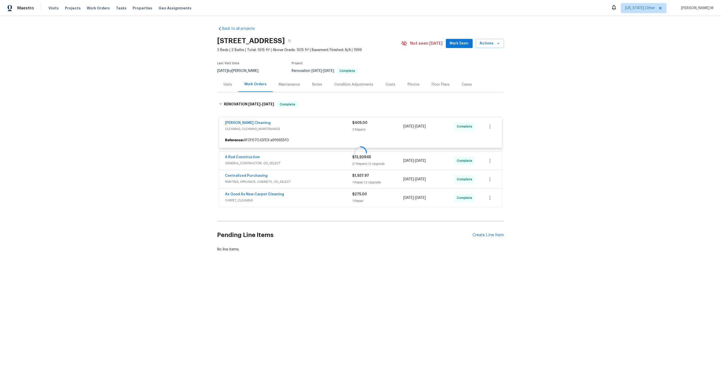
click at [244, 162] on div at bounding box center [360, 152] width 287 height 112
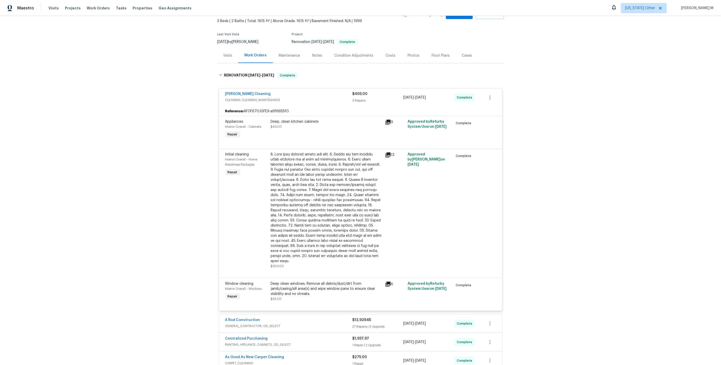
scroll to position [93, 0]
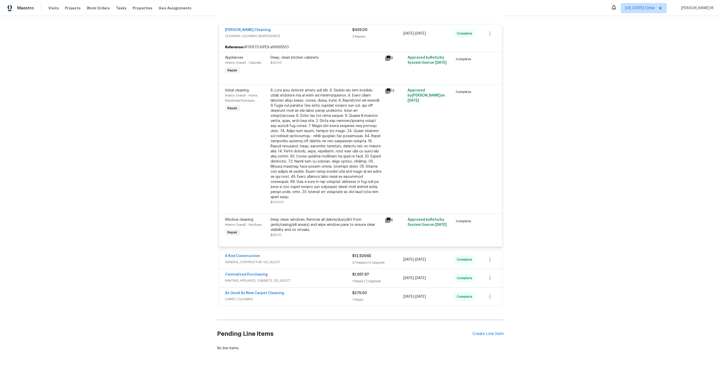
click at [248, 259] on span "GENERAL_CONTRACTOR, OD_SELECT" at bounding box center [288, 261] width 127 height 5
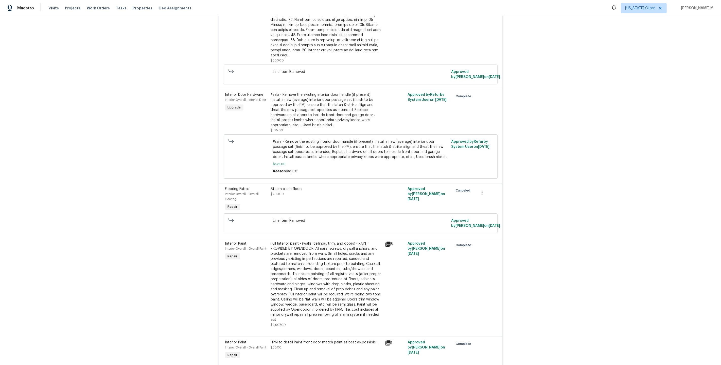
scroll to position [1878, 0]
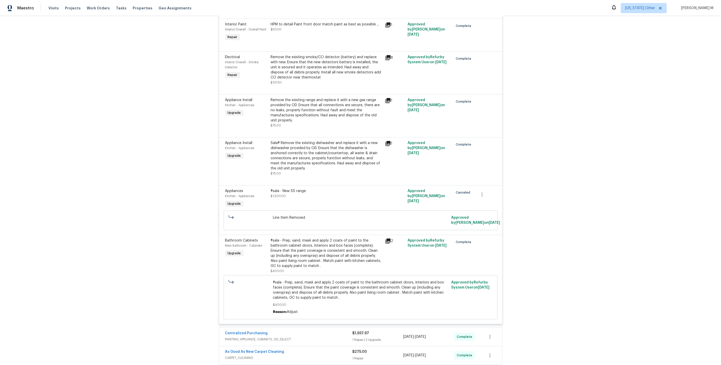
click at [236, 336] on span "PAINTING, APPLIANCE, CABINETS, OD_SELECT" at bounding box center [288, 338] width 127 height 5
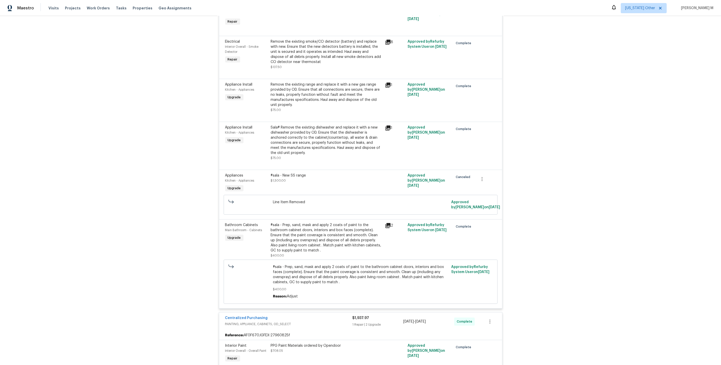
scroll to position [1986, 0]
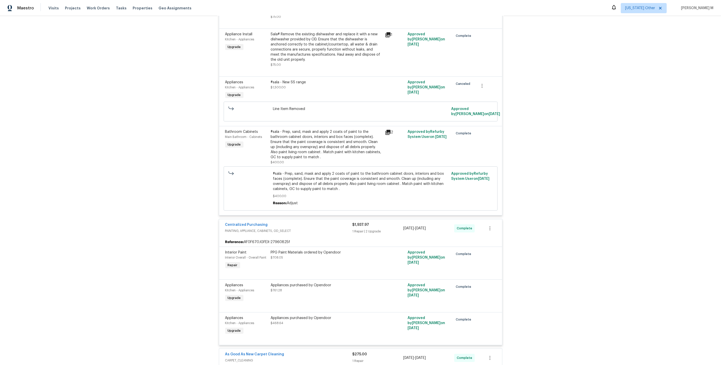
click at [237, 357] on span "CARPET_CLEANING" at bounding box center [288, 359] width 127 height 5
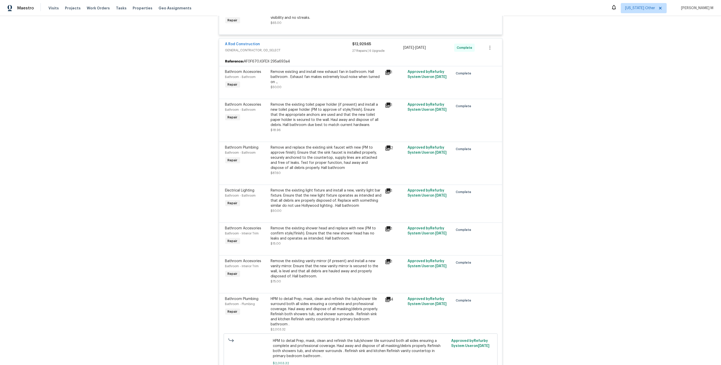
scroll to position [305, 0]
click at [321, 144] on div "Remove and replace the existing sink faucet with new (PM to approve finish). En…" at bounding box center [326, 156] width 111 height 25
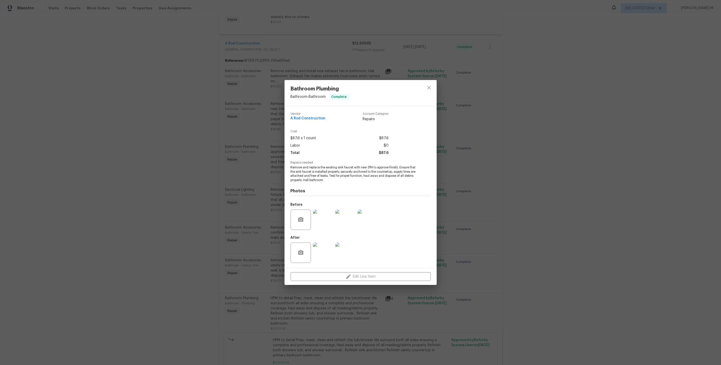
click at [322, 220] on img at bounding box center [323, 219] width 20 height 20
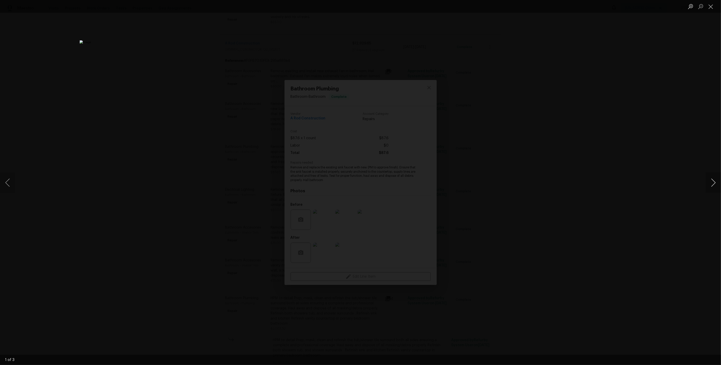
click at [714, 181] on button "Next image" at bounding box center [713, 182] width 15 height 20
click at [678, 141] on div "Lightbox" at bounding box center [360, 182] width 721 height 365
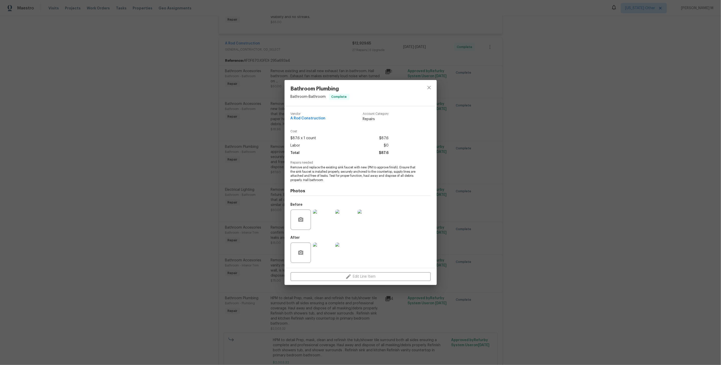
click at [269, 157] on div "Bathroom Plumbing Bathroom - Bathroom Complete Vendor A Rod Construction Accoun…" at bounding box center [360, 182] width 721 height 365
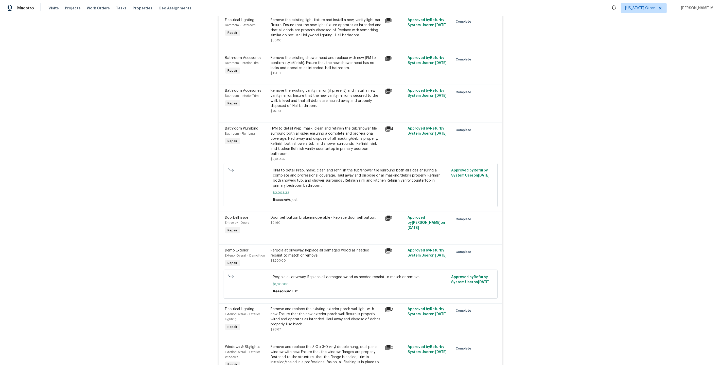
scroll to position [475, 0]
click at [319, 167] on span "HPM to detail Prep, mask, clean and refinish the tub/shower tile surround both …" at bounding box center [360, 177] width 175 height 20
click at [326, 127] on div "HPM to detail Prep, mask, clean and refinish the tub/shower tile surround both …" at bounding box center [326, 141] width 111 height 30
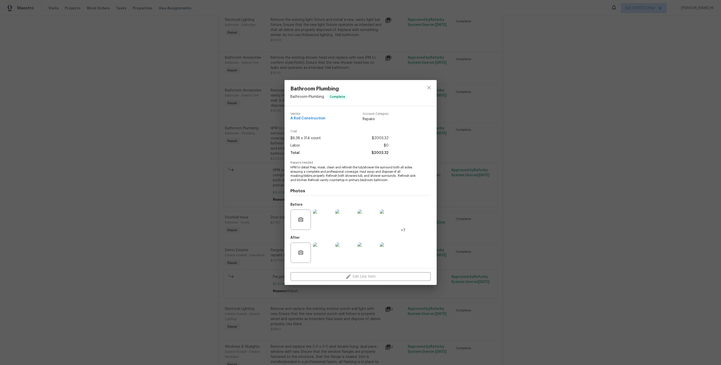
click at [451, 154] on div "Bathroom Plumbing Bathroom - Plumbing Complete Vendor A Rod Construction Accoun…" at bounding box center [360, 182] width 721 height 365
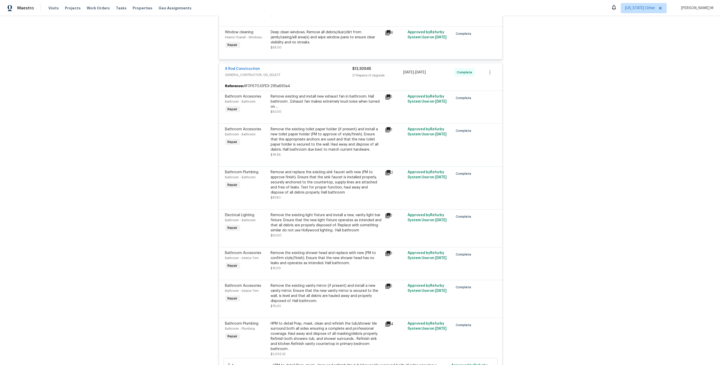
scroll to position [274, 0]
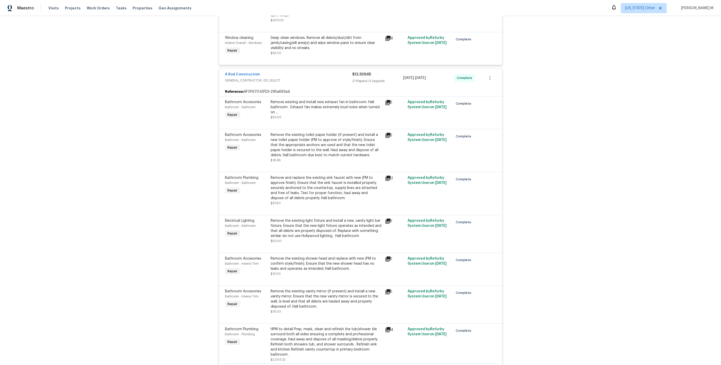
click at [316, 182] on div "Remove and replace the existing sink faucet with new (PM to approve finish). En…" at bounding box center [326, 187] width 111 height 25
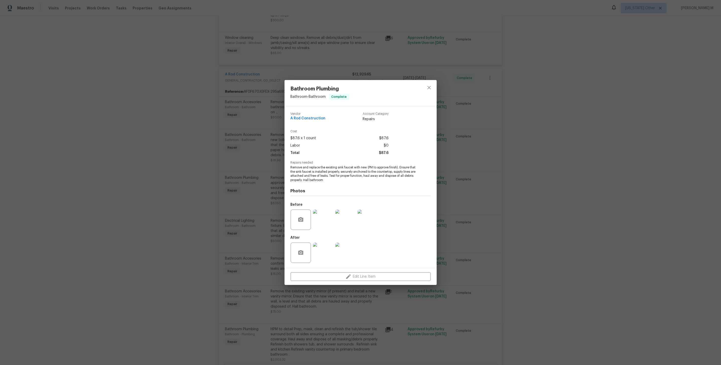
click at [322, 219] on img at bounding box center [323, 219] width 20 height 20
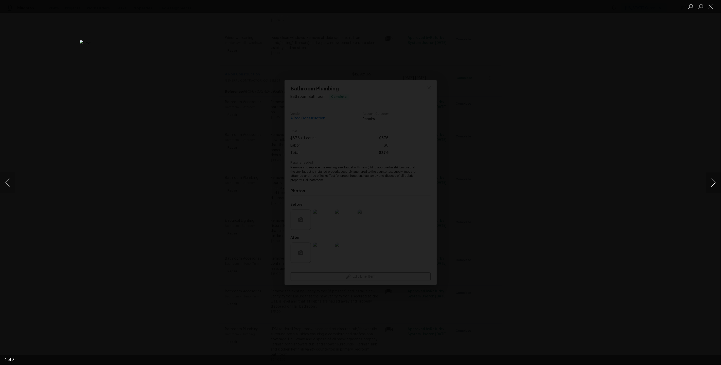
click at [713, 184] on button "Next image" at bounding box center [713, 182] width 15 height 20
click at [566, 117] on div "Lightbox" at bounding box center [360, 182] width 721 height 365
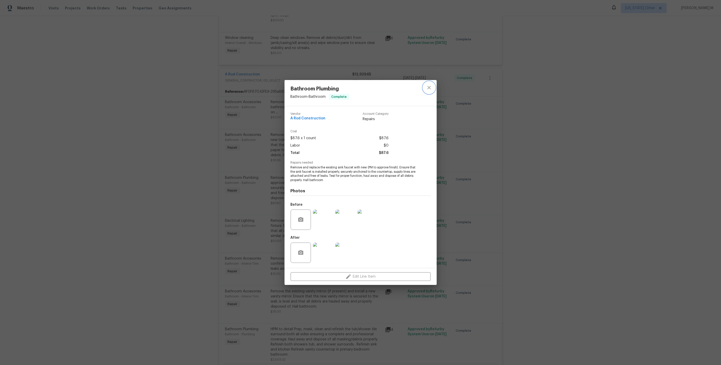
click at [432, 90] on icon "close" at bounding box center [429, 87] width 6 height 6
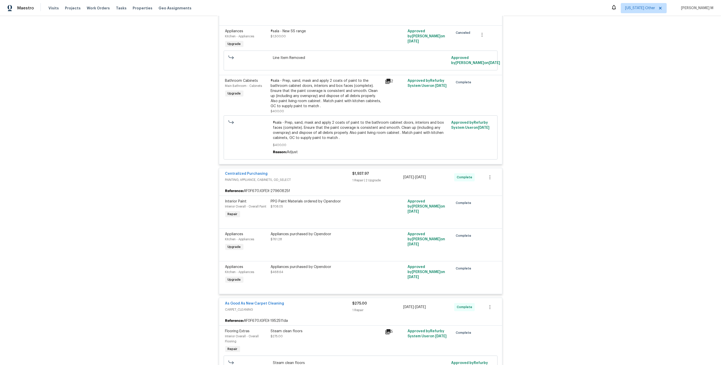
scroll to position [2072, 0]
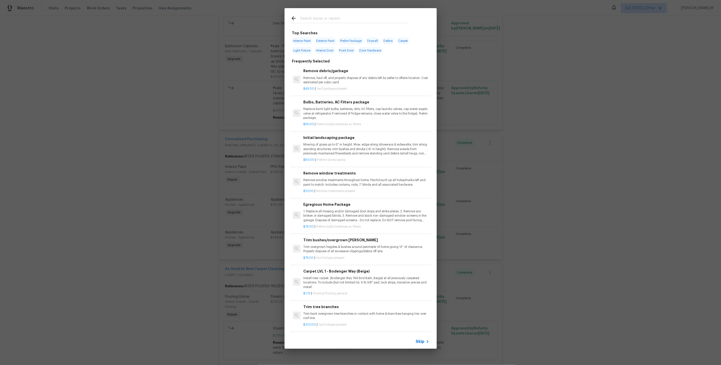
click at [420, 340] on span "Skip" at bounding box center [420, 341] width 9 height 5
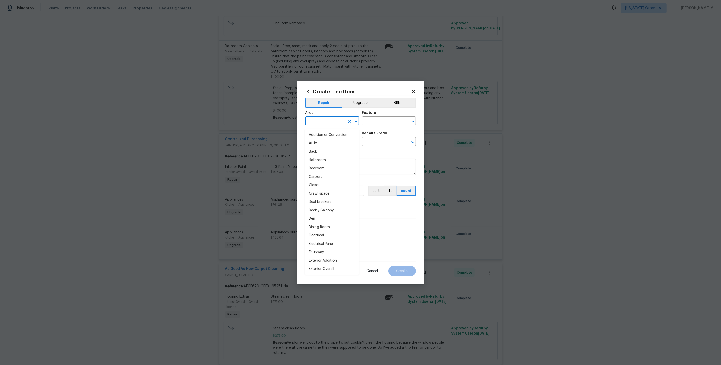
click at [326, 125] on input "text" at bounding box center [325, 121] width 40 height 8
click at [333, 135] on li "Kitchen" at bounding box center [332, 135] width 54 height 8
type input "Kitchen"
click at [382, 125] on input "text" at bounding box center [382, 121] width 40 height 8
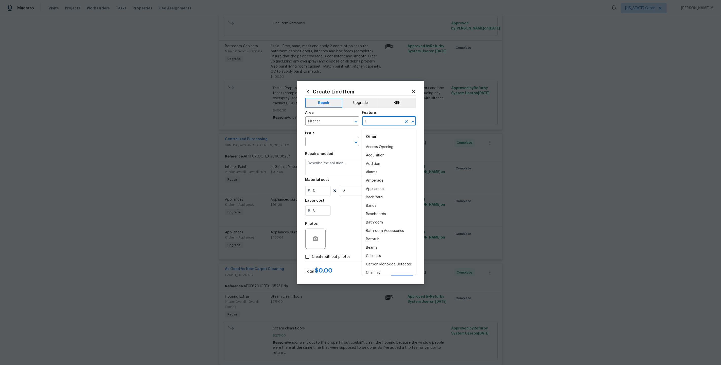
type input "Fa"
click at [386, 149] on li "Sink" at bounding box center [389, 147] width 54 height 8
type input "Sink"
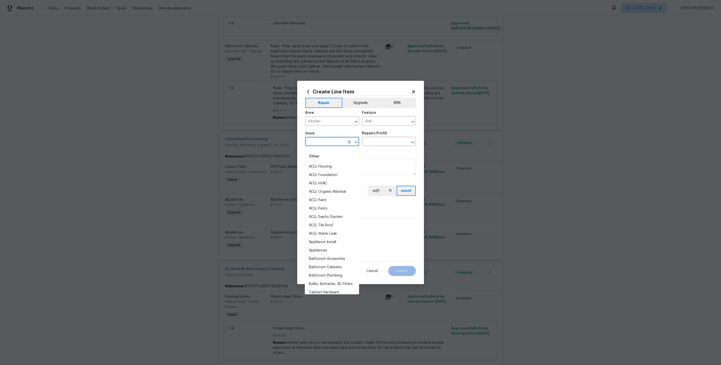
click at [323, 144] on input "text" at bounding box center [325, 142] width 40 height 8
type input "Fa"
click at [336, 174] on li "Kitchen Plumbing" at bounding box center [332, 175] width 54 height 8
type input "Kitchen Plumbing"
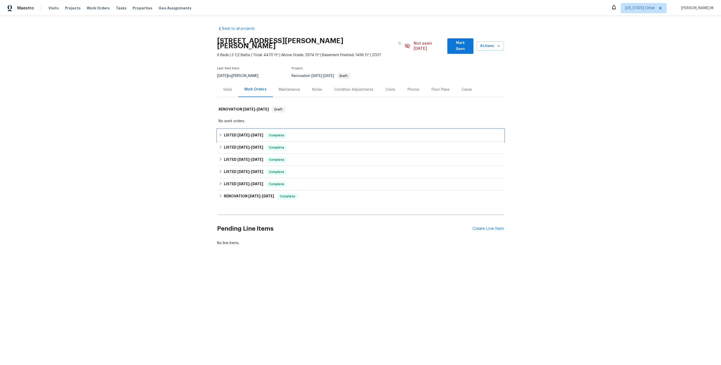
click at [240, 133] on span "[DATE]" at bounding box center [243, 135] width 12 height 4
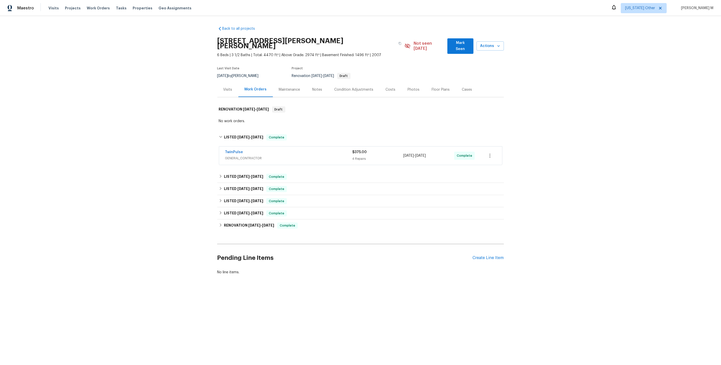
click at [286, 87] on div "Maintenance" at bounding box center [289, 89] width 21 height 5
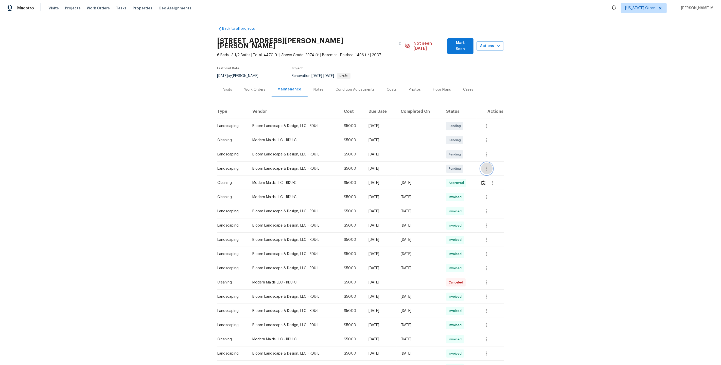
click at [490, 165] on icon "button" at bounding box center [487, 168] width 6 height 6
click at [490, 159] on li "Message vendor" at bounding box center [508, 161] width 53 height 8
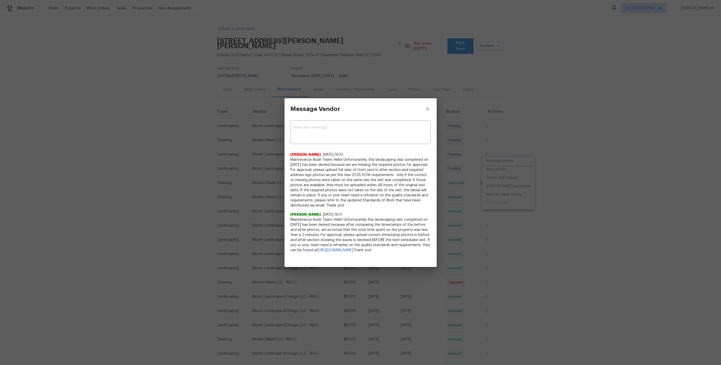
click at [552, 177] on div "Message Vendor x ​ [PERSON_NAME] [DATE] 16:10 Maintenance Audit Team: Hello! Un…" at bounding box center [360, 182] width 721 height 365
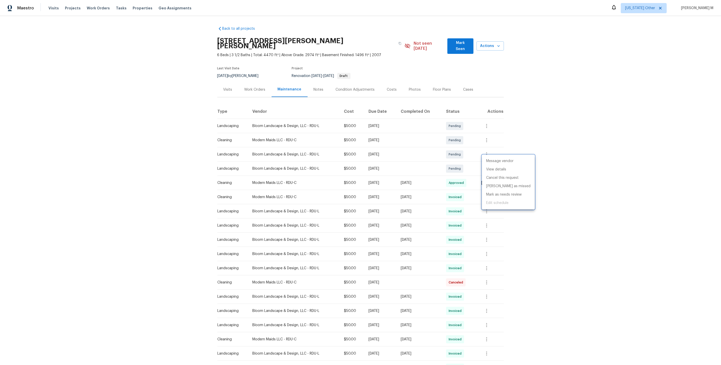
click at [490, 147] on div at bounding box center [360, 182] width 721 height 365
click at [486, 151] on icon "button" at bounding box center [487, 154] width 6 height 6
click at [486, 146] on li "Message vendor" at bounding box center [508, 147] width 53 height 8
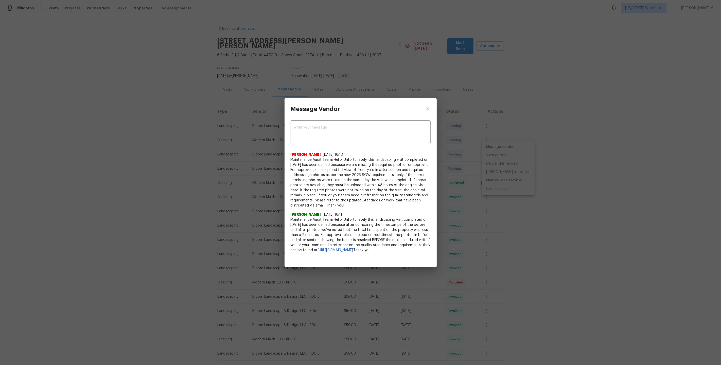
drag, startPoint x: 524, startPoint y: 270, endPoint x: 527, endPoint y: 284, distance: 14.8
click at [527, 284] on div "Message Vendor x ​ [PERSON_NAME] [DATE] 16:10 Maintenance Audit Team: Hello! Un…" at bounding box center [360, 182] width 721 height 365
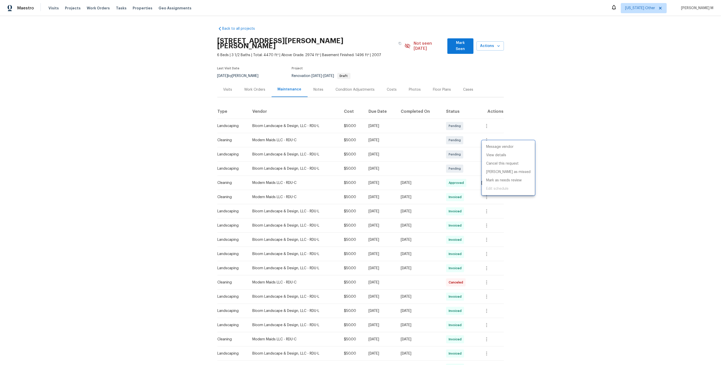
click at [443, 149] on div at bounding box center [360, 182] width 721 height 365
click at [486, 162] on button "button" at bounding box center [487, 168] width 12 height 12
click at [486, 156] on ul "Message vendor View details Cancel this request [PERSON_NAME] as missed [PERSON…" at bounding box center [508, 182] width 53 height 54
click at [489, 160] on li "Message vendor" at bounding box center [508, 161] width 53 height 8
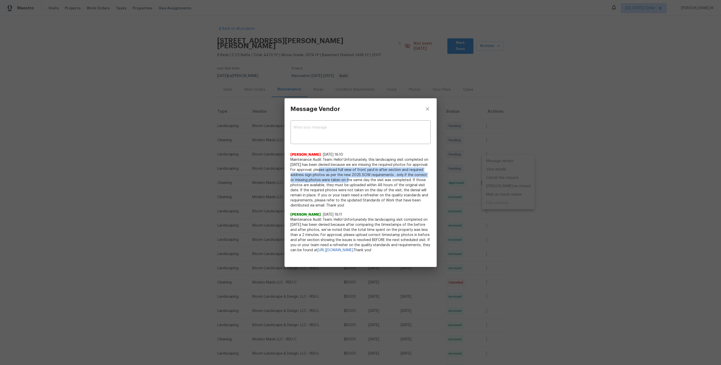
drag, startPoint x: 329, startPoint y: 169, endPoint x: 352, endPoint y: 176, distance: 24.4
click at [354, 178] on span "Maintenance Audit Team: Hello! Unfortunately, this landscaping visit completed …" at bounding box center [361, 182] width 140 height 51
click at [512, 238] on div "Message Vendor x ​ [PERSON_NAME] [DATE] 16:10 Maintenance Audit Team: Hello! Un…" at bounding box center [360, 182] width 721 height 365
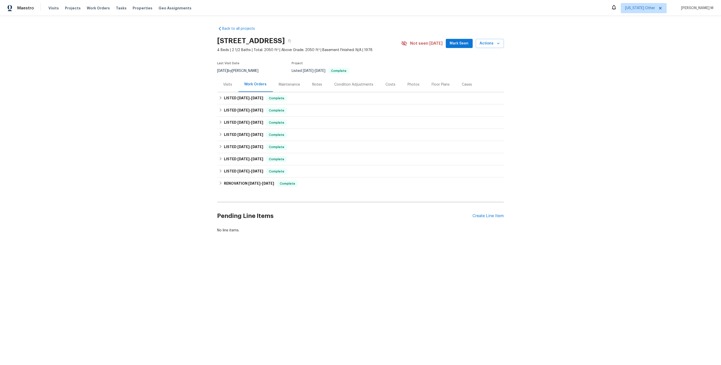
click at [275, 85] on div "Maintenance" at bounding box center [289, 84] width 33 height 15
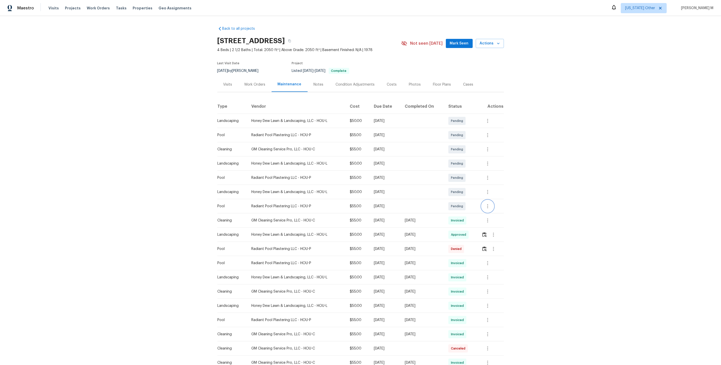
click at [489, 204] on icon "button" at bounding box center [488, 206] width 6 height 6
click at [489, 204] on li "Message vendor" at bounding box center [509, 203] width 53 height 8
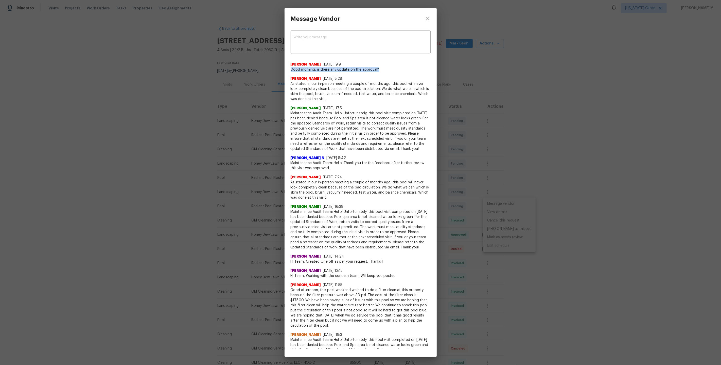
drag, startPoint x: 289, startPoint y: 69, endPoint x: 385, endPoint y: 68, distance: 95.6
click at [386, 68] on div "x ​ [PERSON_NAME] [DATE], 9:9 Good morning, is there any update on the approval…" at bounding box center [361, 188] width 152 height 319
click at [547, 225] on div "Message Vendor x ​ [PERSON_NAME] [DATE], 9:9 Good morning, is there any update …" at bounding box center [360, 182] width 721 height 365
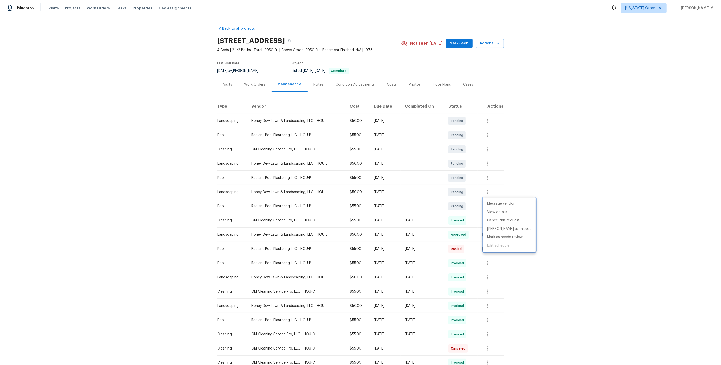
click at [264, 85] on div at bounding box center [360, 182] width 721 height 365
click at [255, 84] on div "Work Orders" at bounding box center [255, 84] width 21 height 5
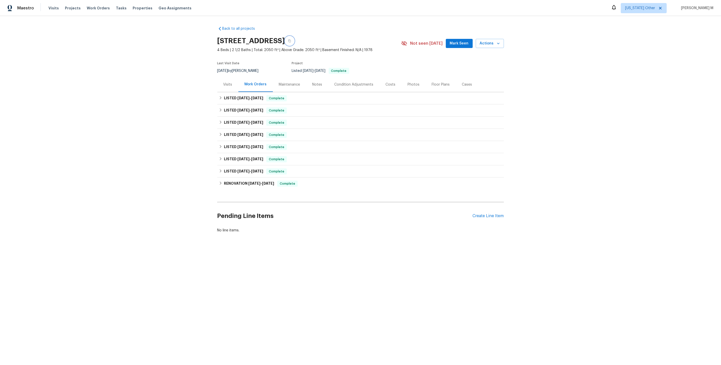
click at [294, 42] on button "button" at bounding box center [289, 40] width 9 height 9
click at [279, 84] on div "Maintenance" at bounding box center [289, 84] width 21 height 5
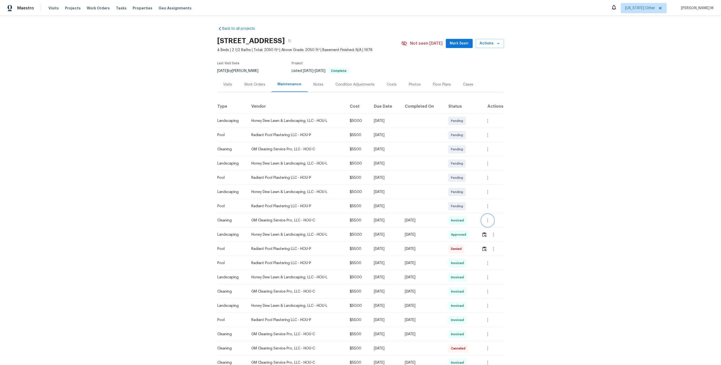
click at [489, 214] on button "button" at bounding box center [488, 220] width 12 height 12
click at [488, 201] on div at bounding box center [360, 182] width 721 height 365
click at [488, 203] on icon "button" at bounding box center [488, 206] width 6 height 6
click at [488, 201] on li "Message vendor" at bounding box center [509, 203] width 53 height 8
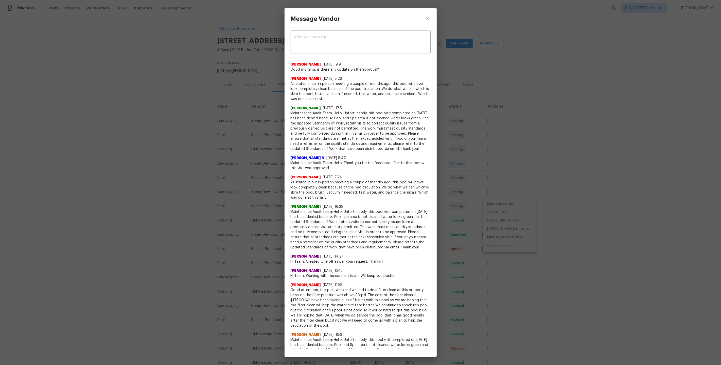
drag, startPoint x: 292, startPoint y: 68, endPoint x: 392, endPoint y: 104, distance: 106.6
click at [366, 95] on span "As stated in our in-person meeting a couple of months ago, this pool will never…" at bounding box center [361, 91] width 140 height 20
click at [534, 159] on div "Message Vendor x ​ [PERSON_NAME] [DATE], 9:9 Good morning, is there any update …" at bounding box center [360, 182] width 721 height 365
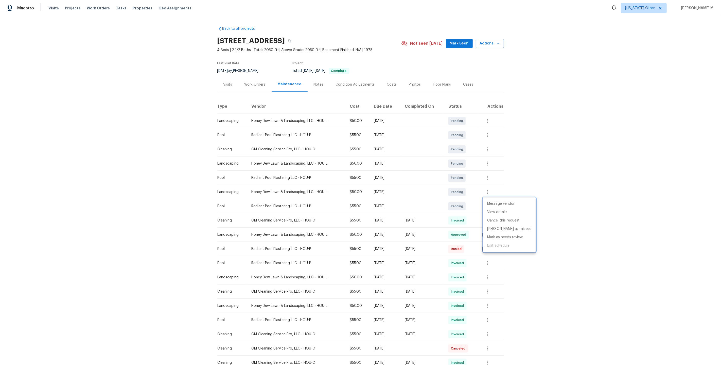
click at [250, 88] on div at bounding box center [360, 182] width 721 height 365
click at [249, 82] on div "Work Orders" at bounding box center [255, 84] width 21 height 5
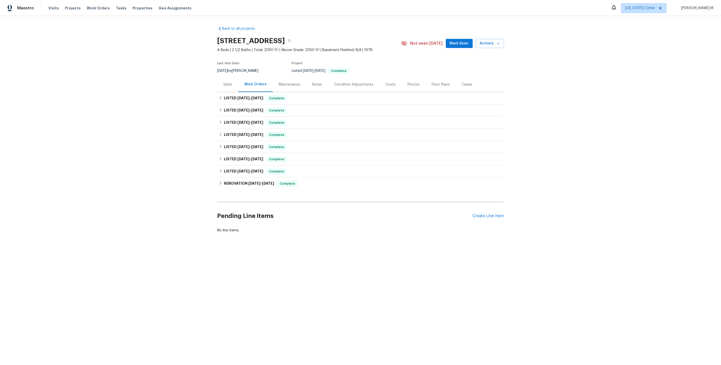
click at [540, 267] on html "Maestro Visits Projects Work Orders Tasks Properties Geo Assignments [US_STATE]…" at bounding box center [360, 133] width 721 height 267
click at [578, 58] on div "Back to all projects 1011 Kempsford Dr, Katy, TX 77450 4 Beds | 2 1/2 Baths | T…" at bounding box center [360, 141] width 721 height 251
click at [289, 86] on div "Maintenance" at bounding box center [289, 84] width 33 height 15
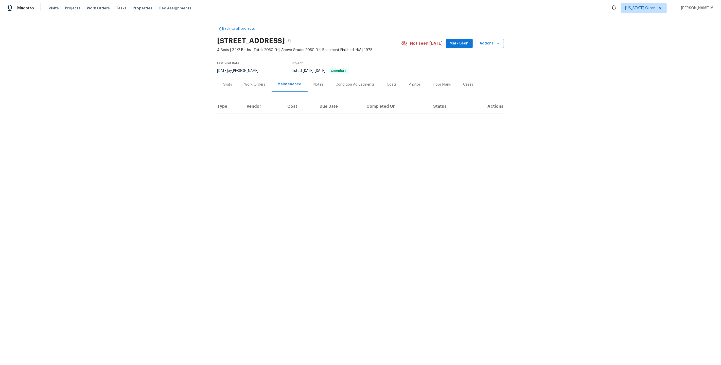
click at [252, 82] on div "Work Orders" at bounding box center [255, 84] width 21 height 5
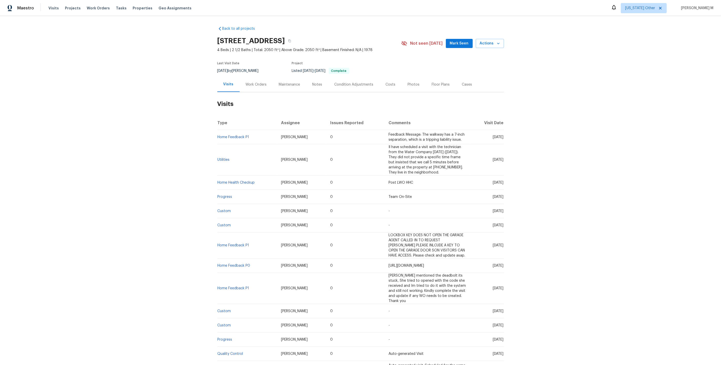
click at [280, 85] on div "Maintenance" at bounding box center [289, 84] width 33 height 15
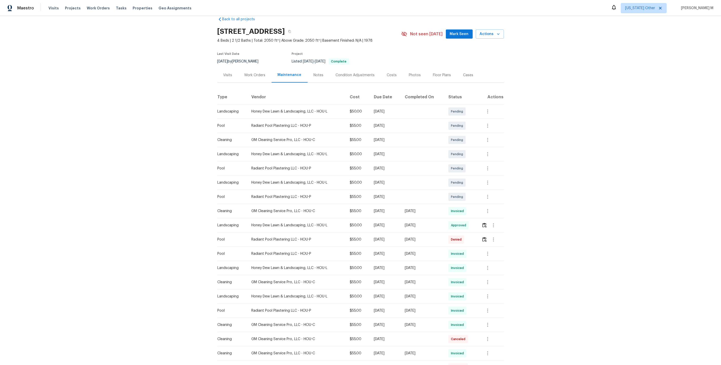
scroll to position [10, 0]
click at [486, 193] on icon "button" at bounding box center [488, 196] width 6 height 6
click at [486, 193] on li "Message vendor" at bounding box center [509, 193] width 53 height 8
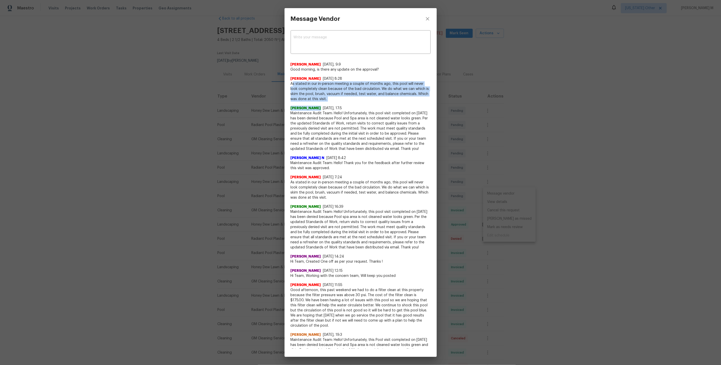
drag, startPoint x: 293, startPoint y: 81, endPoint x: 320, endPoint y: 96, distance: 30.6
click at [321, 98] on span "As stated in our in-person meeting a couple of months ago, this pool will never…" at bounding box center [361, 91] width 140 height 20
click at [331, 91] on span "As stated in our in-person meeting a couple of months ago, this pool will never…" at bounding box center [361, 91] width 140 height 20
drag, startPoint x: 325, startPoint y: 97, endPoint x: 289, endPoint y: 82, distance: 39.1
click at [289, 82] on div "x ​ [PERSON_NAME] [DATE], 9:9 Good morning, is there any update on the approval…" at bounding box center [361, 188] width 152 height 319
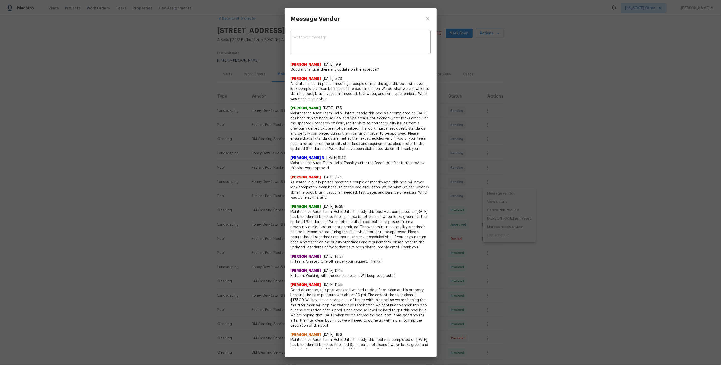
click at [325, 101] on div "[PERSON_NAME] [DATE], 17:5 Maintenance Audit Team: Hello! Unfortunately, this p…" at bounding box center [361, 126] width 140 height 50
drag, startPoint x: 322, startPoint y: 100, endPoint x: 291, endPoint y: 82, distance: 35.7
click at [304, 94] on span "As stated in our in-person meeting a couple of months ago, this pool will never…" at bounding box center [361, 91] width 140 height 20
drag, startPoint x: 330, startPoint y: 97, endPoint x: 293, endPoint y: 83, distance: 39.8
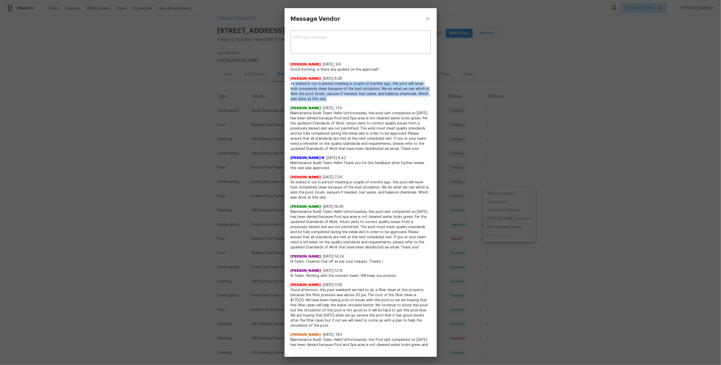
click at [293, 83] on span "As stated in our in-person meeting a couple of months ago, this pool will never…" at bounding box center [361, 91] width 140 height 20
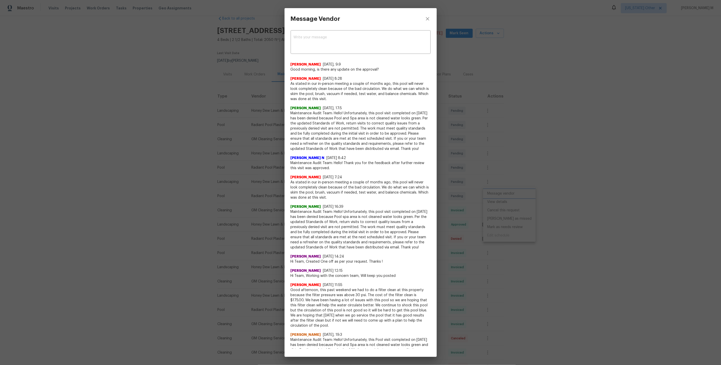
click at [474, 231] on div "Message Vendor x ​ [PERSON_NAME] [DATE], 9:9 Good morning, is there any update …" at bounding box center [360, 182] width 721 height 365
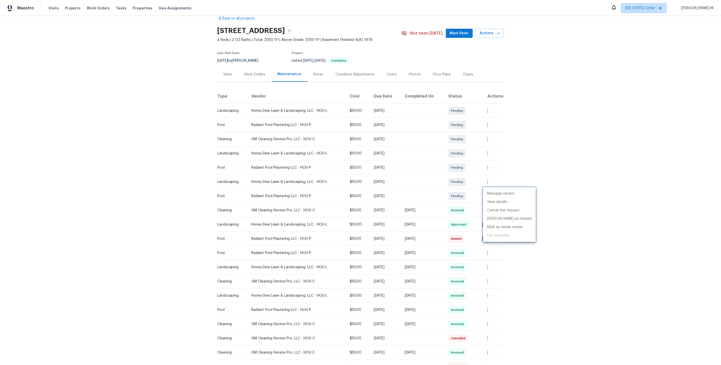
click at [429, 204] on div at bounding box center [360, 182] width 721 height 365
click at [491, 195] on icon "button" at bounding box center [488, 196] width 6 height 6
click at [491, 195] on li "Message vendor" at bounding box center [509, 193] width 53 height 8
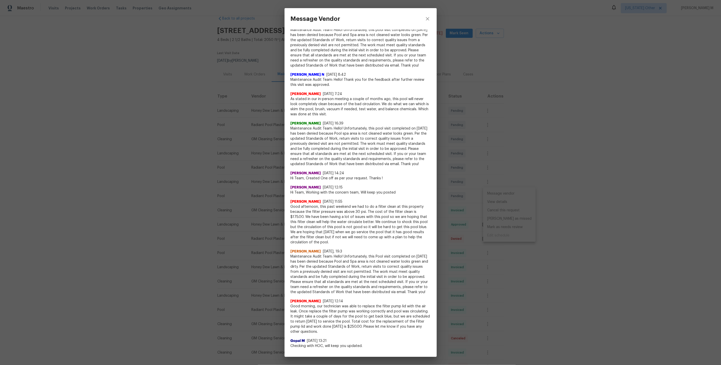
scroll to position [0, 0]
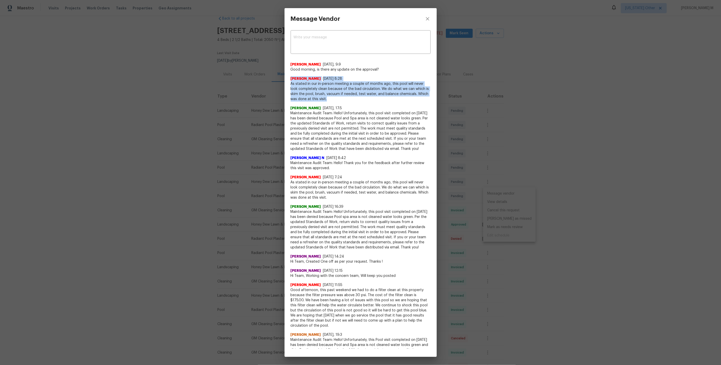
drag, startPoint x: 327, startPoint y: 98, endPoint x: 281, endPoint y: 78, distance: 50.6
click at [281, 78] on div "Message Vendor x ​ [PERSON_NAME] [DATE], 9:9 Good morning, is there any update …" at bounding box center [360, 182] width 721 height 365
click at [433, 188] on div "x ​ [PERSON_NAME] [DATE], 9:9 Good morning, is there any update on the approval…" at bounding box center [361, 188] width 152 height 319
click at [509, 203] on div "Message Vendor x ​ [PERSON_NAME] [DATE], 9:9 Good morning, is there any update …" at bounding box center [360, 182] width 721 height 365
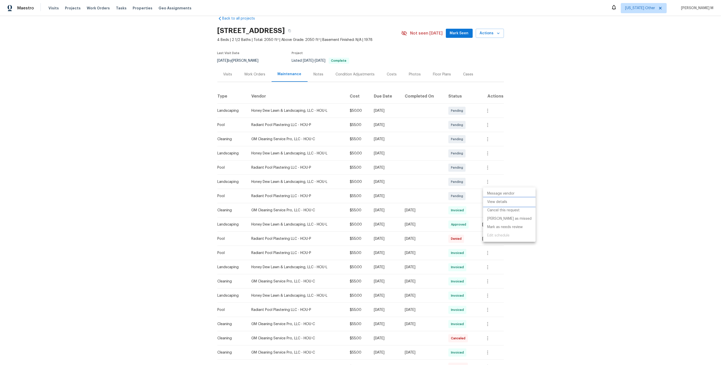
click at [495, 202] on li "View details" at bounding box center [509, 202] width 53 height 8
click at [515, 192] on li "Message vendor" at bounding box center [509, 193] width 53 height 8
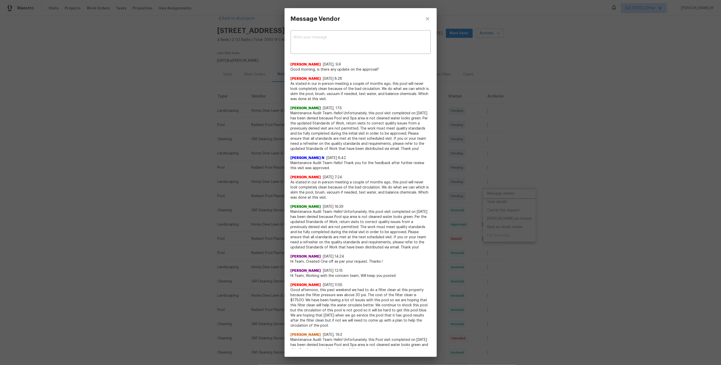
click at [501, 193] on div "Message Vendor x ​ [PERSON_NAME] [DATE], 9:9 Good morning, is there any update …" at bounding box center [360, 182] width 721 height 365
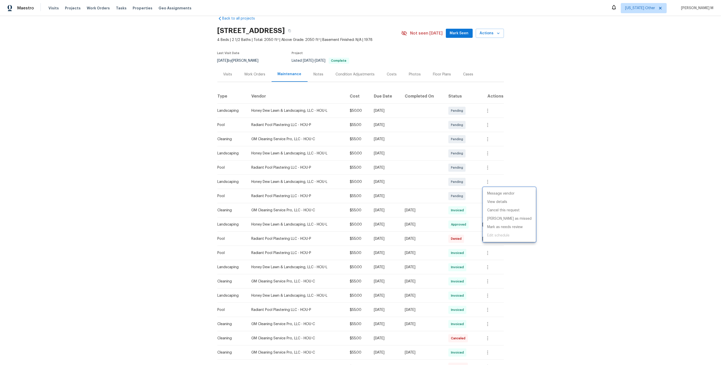
click at [426, 193] on div at bounding box center [360, 182] width 721 height 365
click at [492, 238] on icon "button" at bounding box center [494, 238] width 6 height 6
click at [492, 238] on li "Message vendor" at bounding box center [507, 236] width 36 height 8
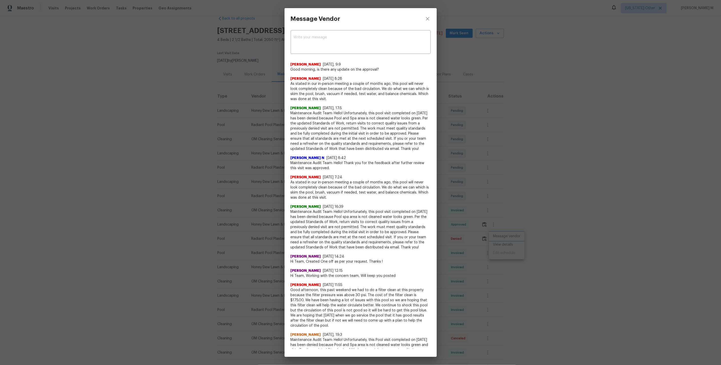
click at [501, 243] on div "Message Vendor x ​ [PERSON_NAME] [DATE], 9:9 Good morning, is there any update …" at bounding box center [360, 182] width 721 height 365
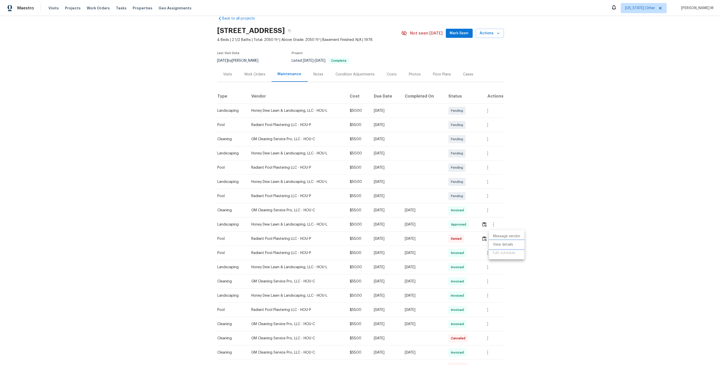
click at [499, 244] on li "View details" at bounding box center [507, 244] width 36 height 8
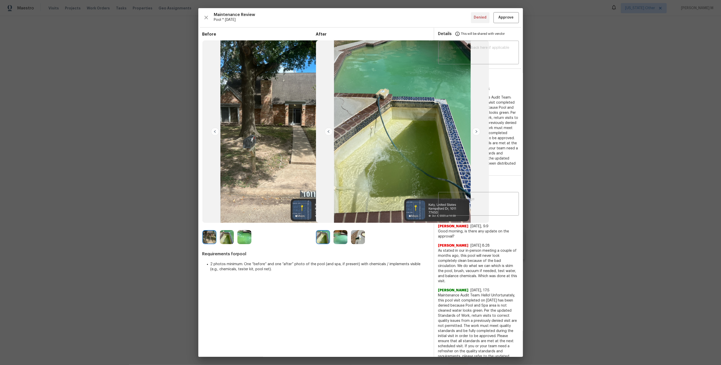
click at [331, 237] on div at bounding box center [325, 237] width 18 height 14
click at [336, 237] on img at bounding box center [341, 237] width 14 height 14
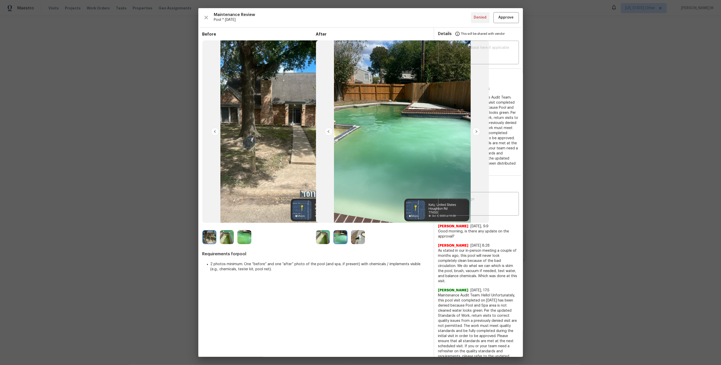
click at [242, 238] on img at bounding box center [244, 237] width 14 height 14
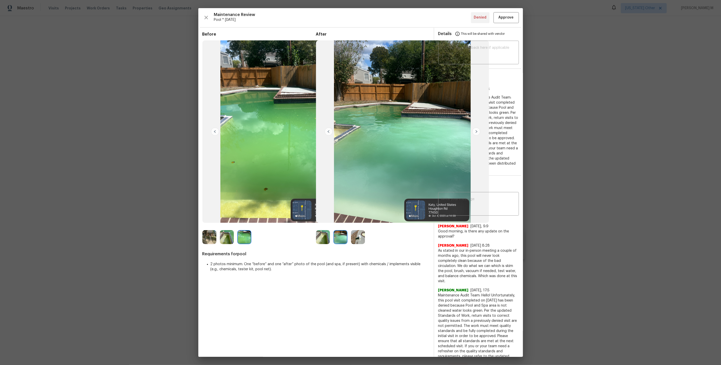
click at [225, 239] on img at bounding box center [227, 237] width 14 height 14
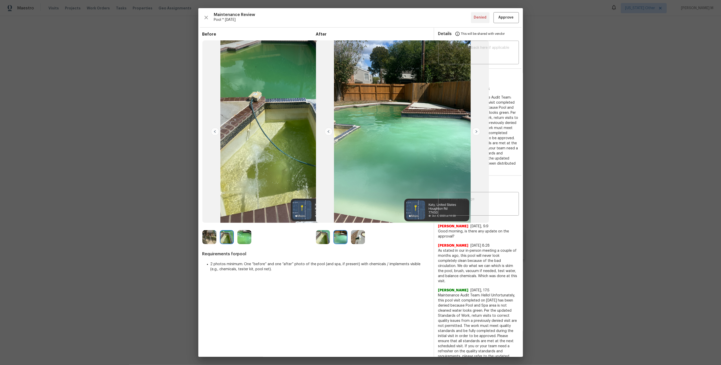
click at [496, 155] on span "Additional details: Maintenance Audit Team: Hello! Unfortunately, this pool vis…" at bounding box center [478, 133] width 80 height 75
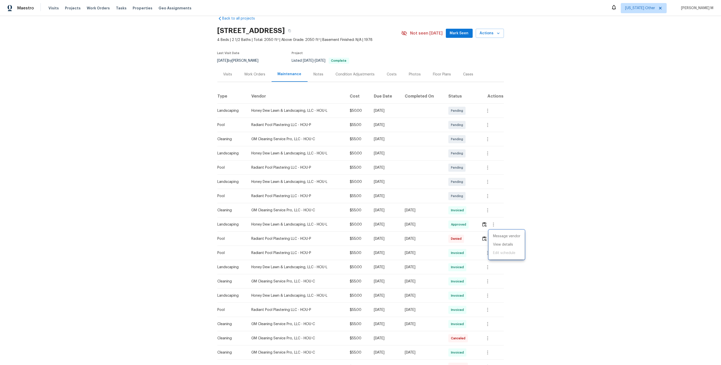
click at [487, 209] on div at bounding box center [360, 182] width 721 height 365
click at [491, 194] on icon "button" at bounding box center [488, 196] width 6 height 6
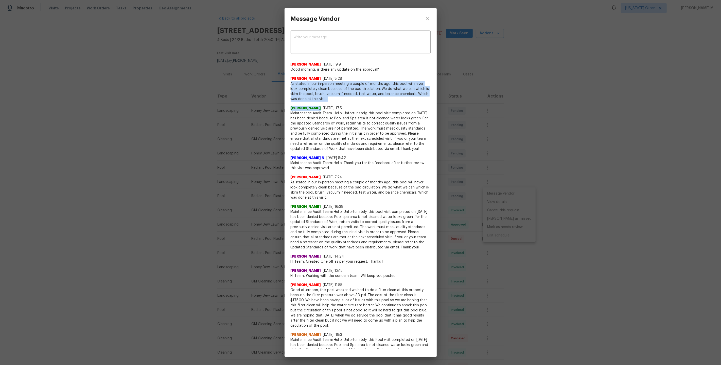
drag, startPoint x: 291, startPoint y: 80, endPoint x: 318, endPoint y: 99, distance: 32.9
click at [318, 99] on span "As stated in our in-person meeting a couple of months ago, this pool will never…" at bounding box center [361, 91] width 140 height 20
click at [506, 203] on div "Message Vendor x ​ [PERSON_NAME] [DATE], 9:9 Good morning, is there any update …" at bounding box center [360, 182] width 721 height 365
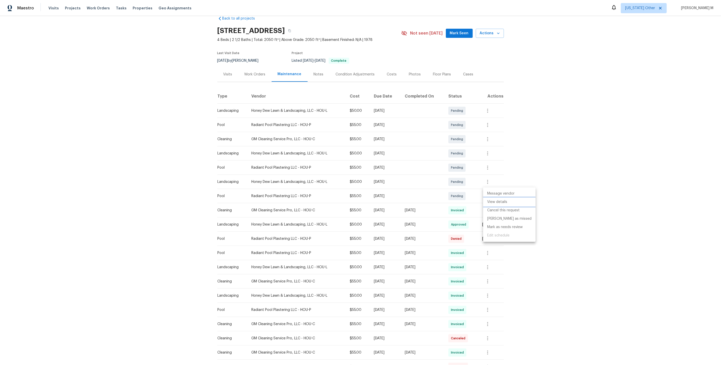
click at [496, 201] on li "View details" at bounding box center [509, 202] width 53 height 8
click at [501, 195] on li "Message vendor" at bounding box center [509, 193] width 53 height 8
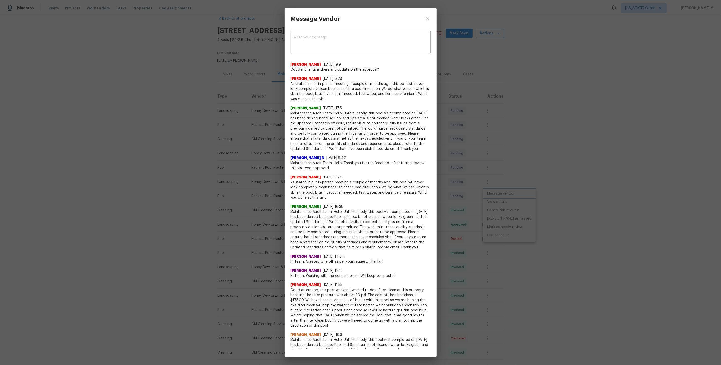
click at [495, 182] on div "Message Vendor x ​ [PERSON_NAME] [DATE], 9:9 Good morning, is there any update …" at bounding box center [360, 182] width 721 height 365
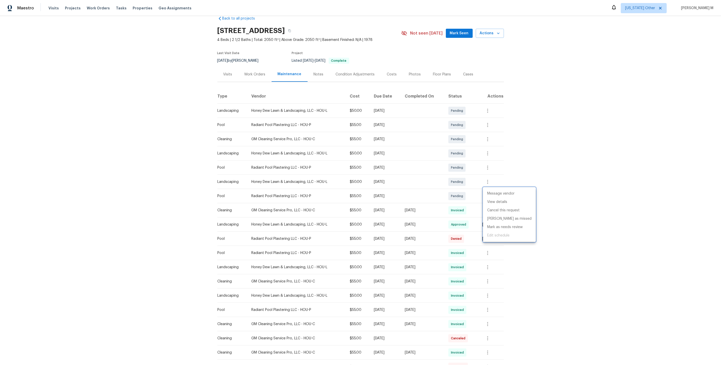
click at [446, 204] on div at bounding box center [360, 182] width 721 height 365
click at [496, 235] on icon "button" at bounding box center [494, 238] width 6 height 6
click at [496, 235] on li "Message vendor" at bounding box center [507, 236] width 36 height 8
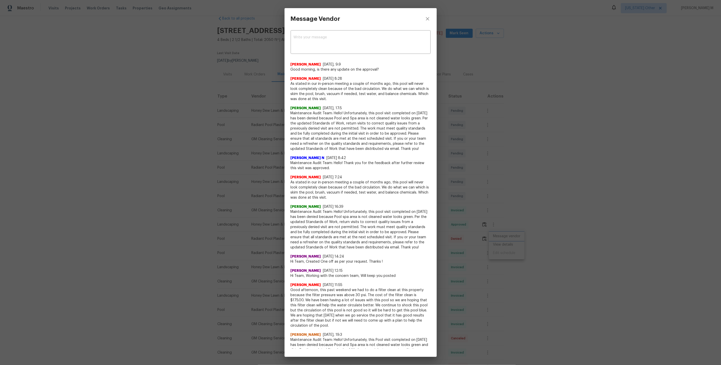
click at [499, 241] on div "Message Vendor x ​ [PERSON_NAME] [DATE], 9:9 Good morning, is there any update …" at bounding box center [360, 182] width 721 height 365
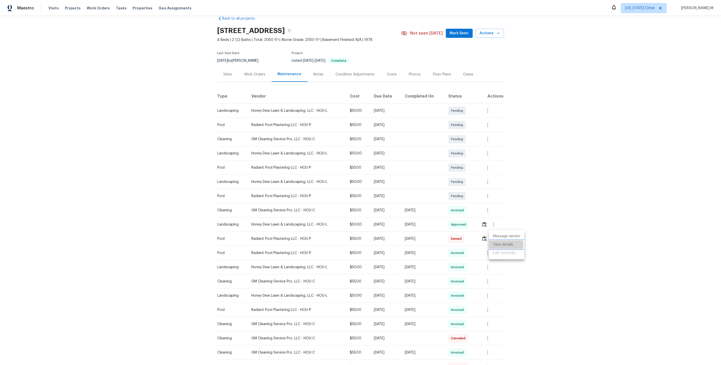
click at [498, 244] on li "View details" at bounding box center [507, 244] width 36 height 8
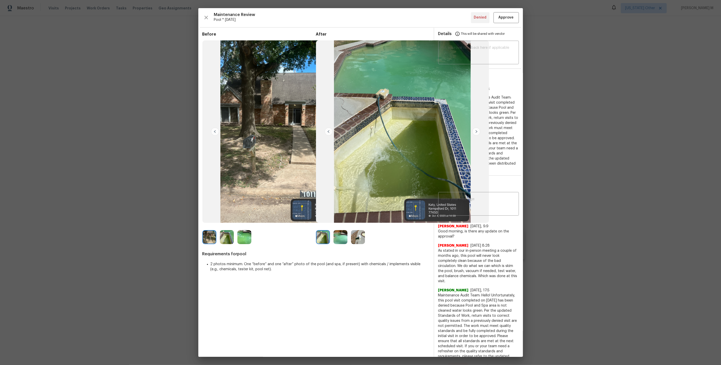
click at [341, 234] on img at bounding box center [341, 237] width 14 height 14
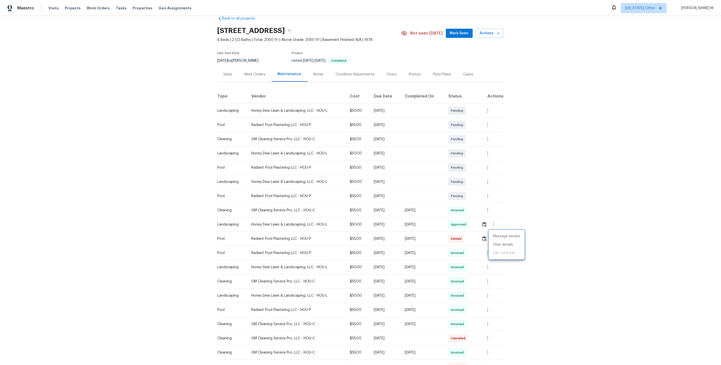
click at [381, 144] on div at bounding box center [360, 182] width 721 height 365
click at [255, 73] on div "Work Orders" at bounding box center [255, 74] width 21 height 5
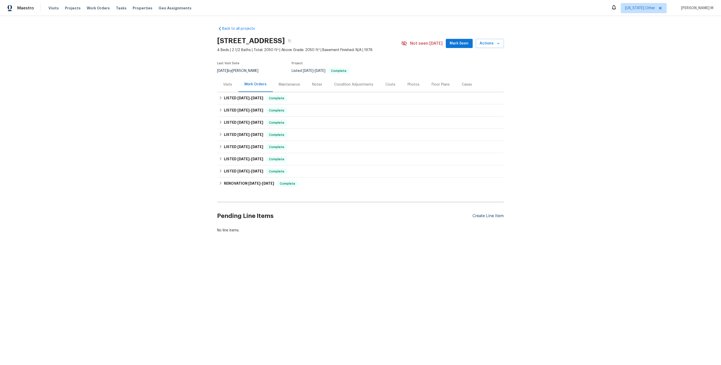
click at [494, 213] on div "Create Line Item" at bounding box center [488, 215] width 31 height 5
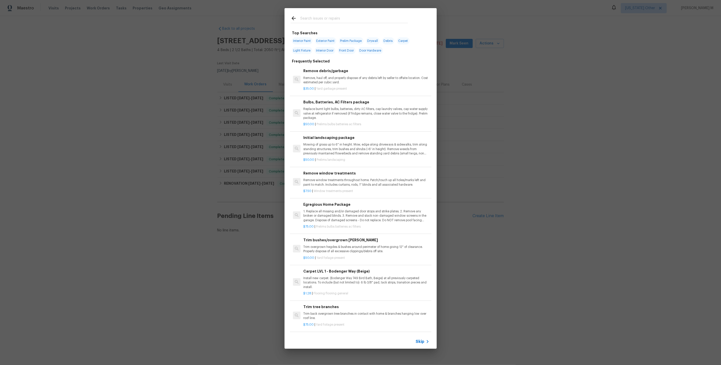
click at [423, 343] on span "Skip" at bounding box center [420, 341] width 9 height 5
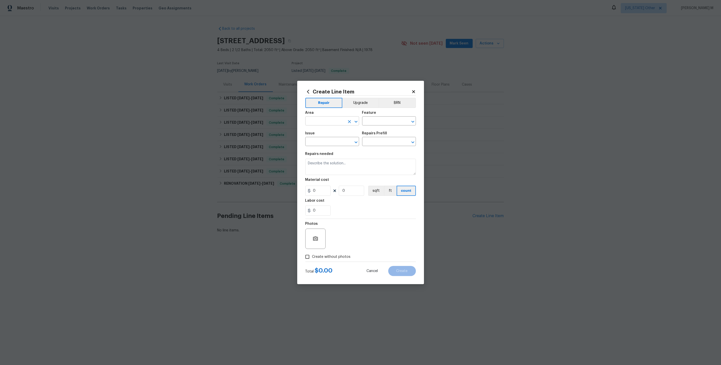
click at [334, 125] on input "text" at bounding box center [325, 121] width 40 height 8
click at [328, 164] on li "Bedroom" at bounding box center [332, 168] width 54 height 8
type input "Bedroom"
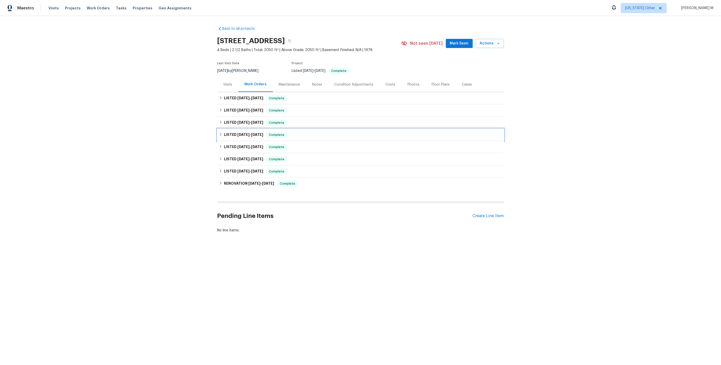
click at [383, 132] on div "LISTED [DATE] - [DATE] Complete" at bounding box center [361, 135] width 284 height 6
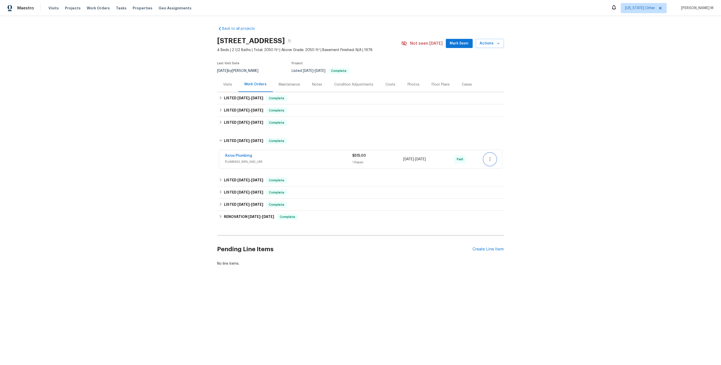
click at [492, 157] on icon "button" at bounding box center [490, 159] width 6 height 6
click at [492, 157] on li "Add Trip Charge" at bounding box center [512, 156] width 55 height 8
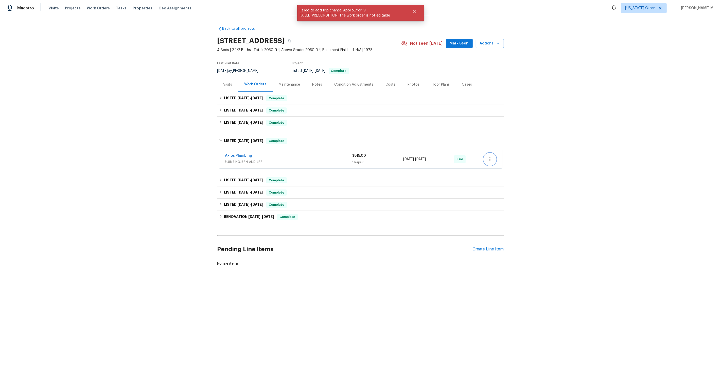
click at [490, 157] on icon "button" at bounding box center [490, 159] width 6 height 6
click at [502, 157] on li "Edit" at bounding box center [512, 156] width 55 height 8
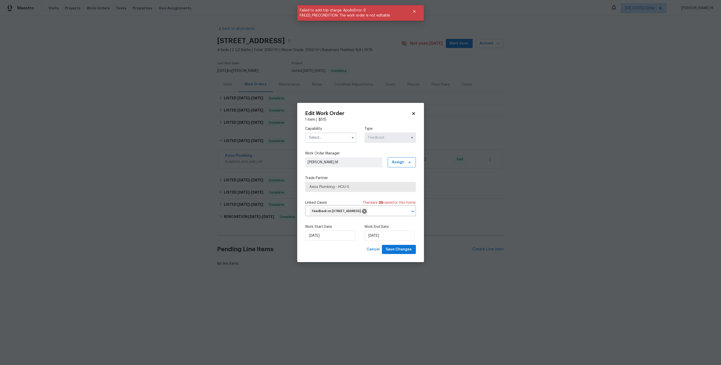
click at [328, 135] on input "text" at bounding box center [330, 137] width 51 height 10
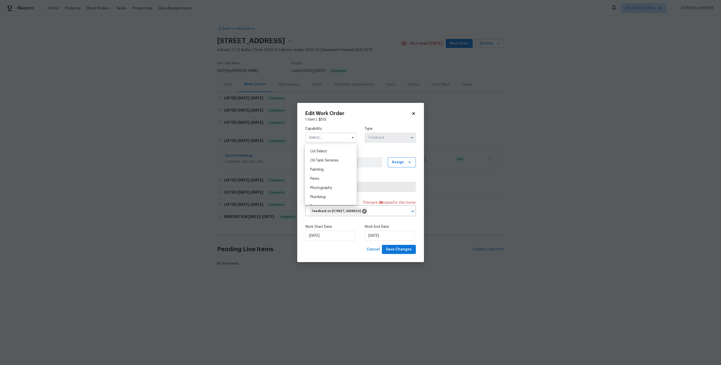
scroll to position [410, 0]
click at [319, 198] on div "Pool" at bounding box center [330, 202] width 49 height 9
type input "Pool"
click at [361, 183] on span "Axios Plumbing - HOU-S" at bounding box center [360, 187] width 111 height 10
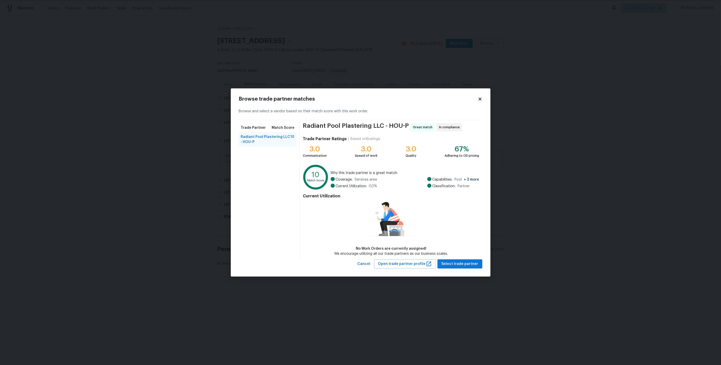
click at [316, 73] on body "Maestro Visits Projects Work Orders Tasks Properties Geo Assignments [US_STATE]…" at bounding box center [360, 150] width 721 height 300
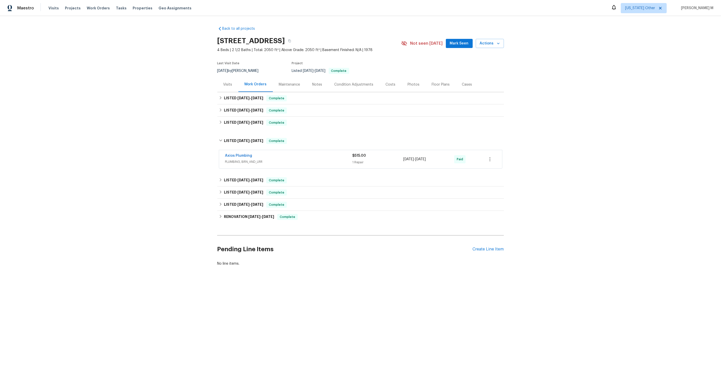
click at [267, 88] on body "Maestro Visits Projects Work Orders Tasks Properties Geo Assignments [US_STATE]…" at bounding box center [360, 150] width 721 height 300
click at [291, 88] on div "Maintenance" at bounding box center [289, 84] width 33 height 15
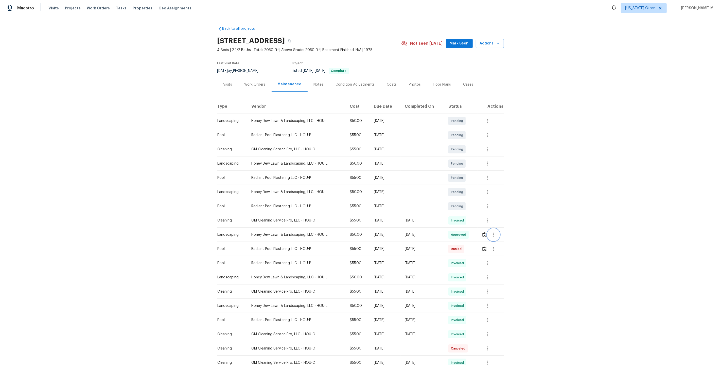
click at [494, 232] on icon "button" at bounding box center [493, 234] width 1 height 4
click at [495, 231] on li "Message vendor" at bounding box center [507, 232] width 36 height 8
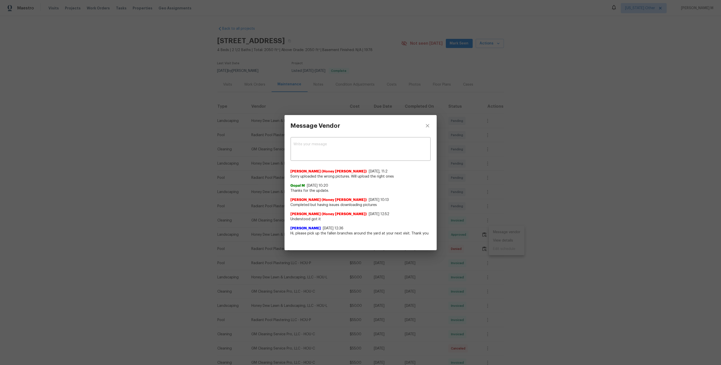
click at [471, 233] on div "Message Vendor x ​ [PERSON_NAME] (Honey [PERSON_NAME]) [DATE], 11:2 Sorry uploa…" at bounding box center [360, 182] width 721 height 365
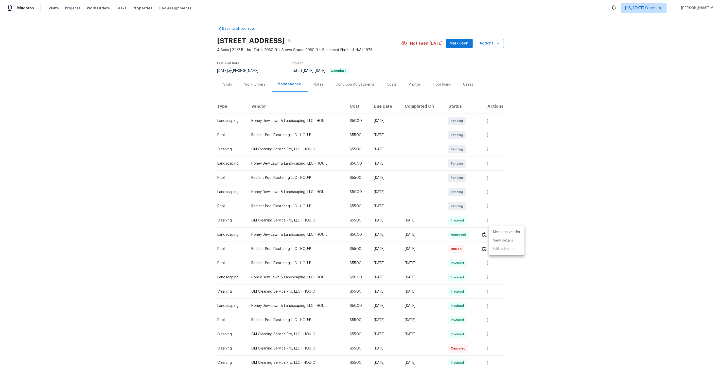
click at [503, 244] on ul "Message vendor View details Edit schedule" at bounding box center [507, 240] width 36 height 29
click at [510, 239] on li "View details" at bounding box center [507, 240] width 36 height 8
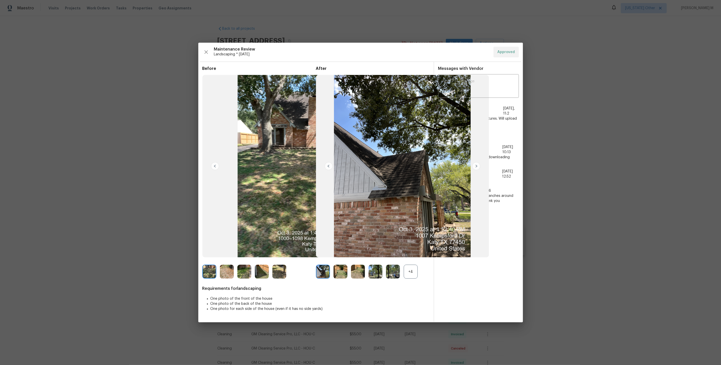
click at [416, 269] on div "+4" at bounding box center [411, 271] width 14 height 14
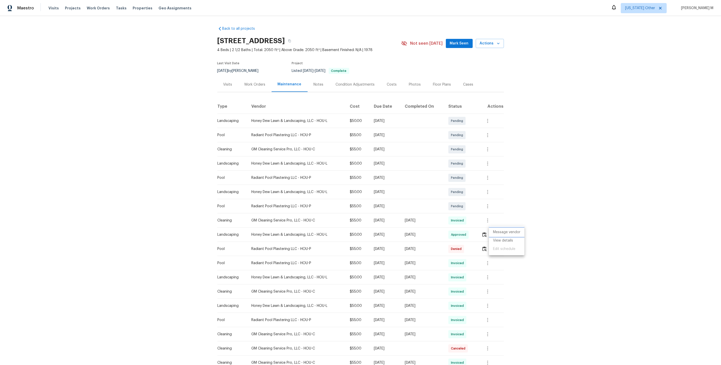
click at [517, 231] on li "Message vendor" at bounding box center [507, 232] width 36 height 8
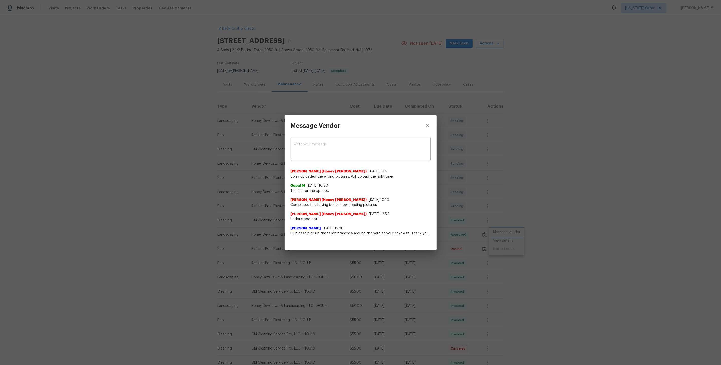
click at [591, 225] on div "Message Vendor x ​ [PERSON_NAME] (Honey [PERSON_NAME]) [DATE], 11:2 Sorry uploa…" at bounding box center [360, 182] width 721 height 365
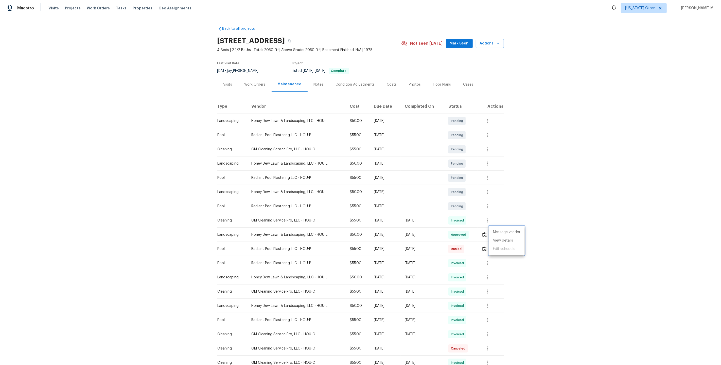
click at [492, 205] on div at bounding box center [360, 182] width 721 height 365
click at [485, 205] on button "button" at bounding box center [488, 206] width 12 height 12
click at [494, 206] on li "Message vendor" at bounding box center [509, 203] width 53 height 8
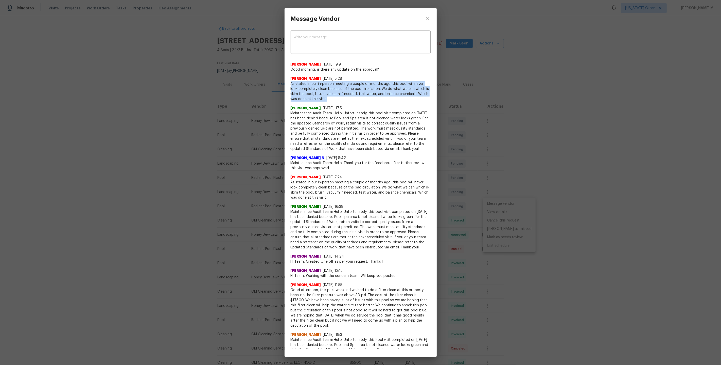
drag, startPoint x: 288, startPoint y: 79, endPoint x: 332, endPoint y: 98, distance: 48.2
click at [332, 98] on div "x ​ [PERSON_NAME] [DATE], 9:9 Good morning, is there any update on the approval…" at bounding box center [361, 188] width 152 height 319
click at [482, 171] on div "Message Vendor x ​ [PERSON_NAME] [DATE], 9:9 Good morning, is there any update …" at bounding box center [360, 182] width 721 height 365
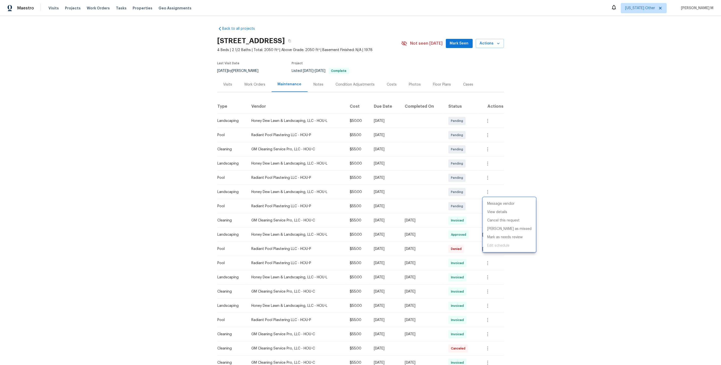
click at [453, 235] on div at bounding box center [360, 182] width 721 height 365
click at [489, 248] on button "button" at bounding box center [494, 248] width 12 height 12
click at [487, 248] on div at bounding box center [360, 182] width 721 height 365
click at [487, 248] on img "button" at bounding box center [484, 248] width 4 height 5
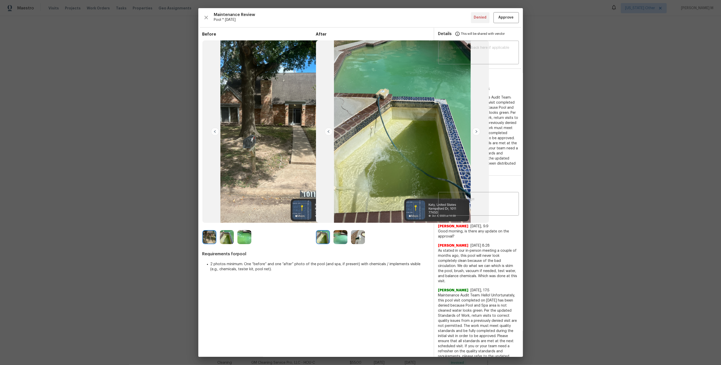
click at [335, 237] on img at bounding box center [341, 237] width 14 height 14
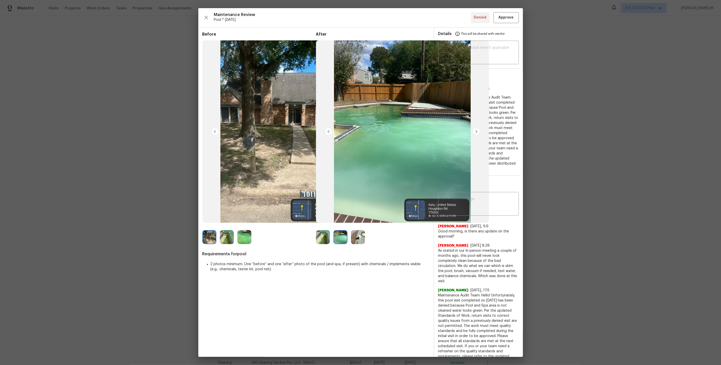
click at [240, 238] on img at bounding box center [244, 237] width 14 height 14
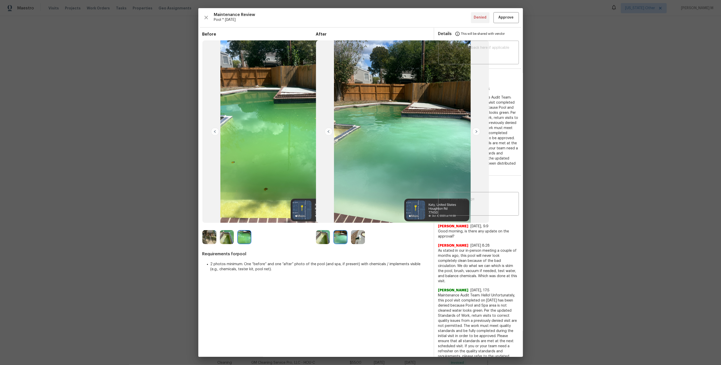
click at [228, 240] on img at bounding box center [227, 237] width 14 height 14
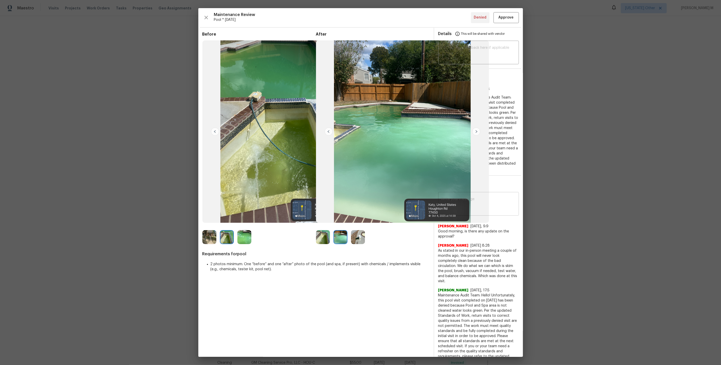
click at [494, 201] on textarea at bounding box center [478, 204] width 75 height 14
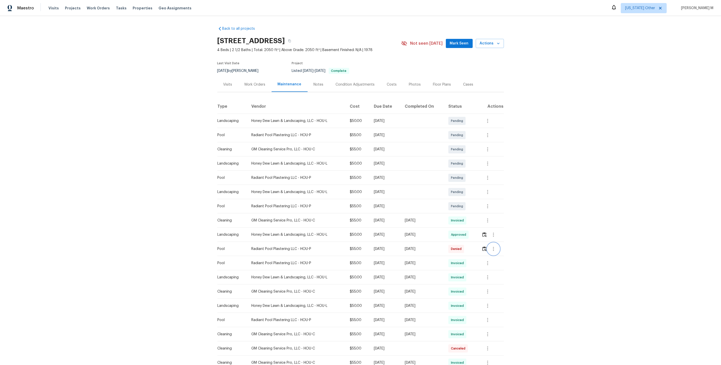
click at [497, 249] on button "button" at bounding box center [494, 248] width 12 height 12
click at [511, 251] on li "View details" at bounding box center [507, 254] width 36 height 8
click at [507, 250] on li "View details" at bounding box center [507, 254] width 36 height 8
click at [510, 247] on li "Message vendor" at bounding box center [507, 246] width 36 height 8
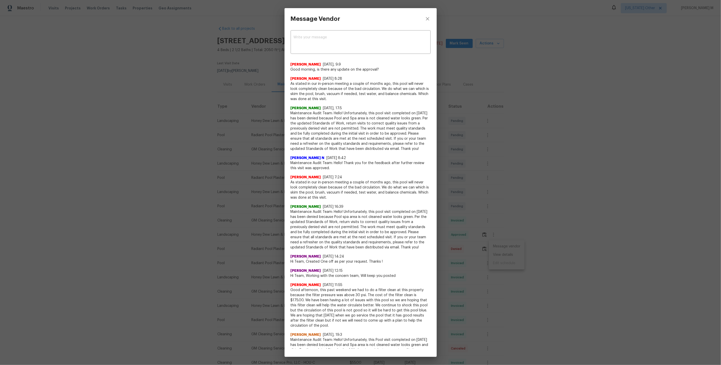
click at [314, 133] on span "Maintenance Audit Team: Hello! Unfortunately, this pool visit completed on [DAT…" at bounding box center [361, 131] width 140 height 41
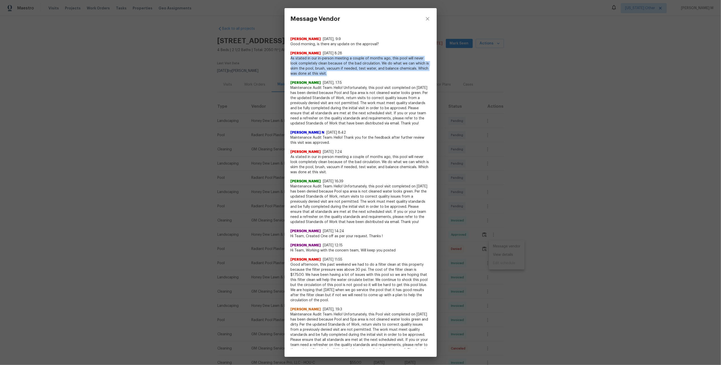
drag, startPoint x: 291, startPoint y: 57, endPoint x: 332, endPoint y: 71, distance: 43.3
click at [332, 71] on span "As stated in our in-person meeting a couple of months ago, this pool will never…" at bounding box center [361, 66] width 140 height 20
copy span "As stated in our in-person meeting a couple of months ago, this pool will never…"
click at [298, 65] on span "As stated in our in-person meeting a couple of months ago, this pool will never…" at bounding box center [361, 66] width 140 height 20
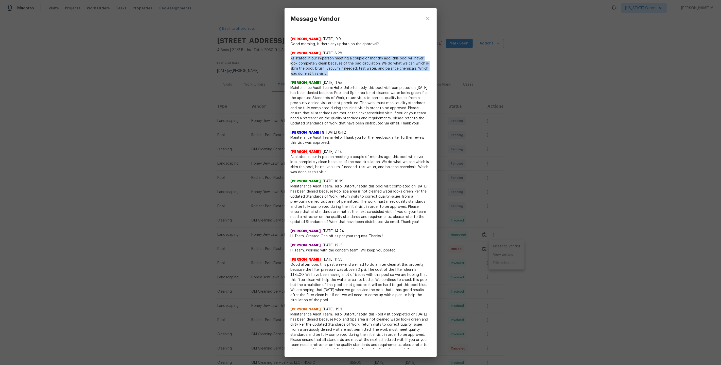
click at [298, 65] on span "As stated in our in-person meeting a couple of months ago, this pool will never…" at bounding box center [361, 66] width 140 height 20
copy span "As stated in our in-person meeting a couple of months ago, this pool will never…"
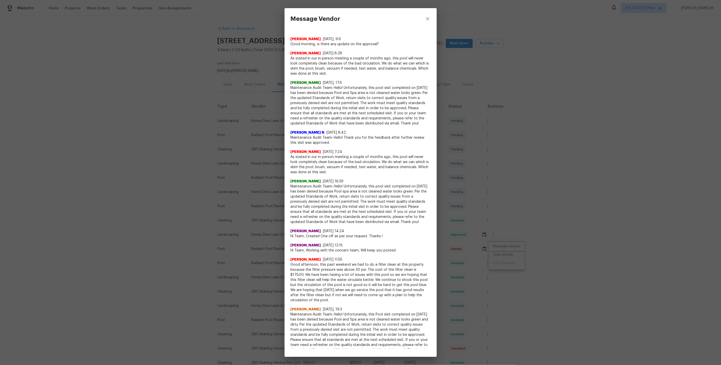
click at [257, 84] on div "Message Vendor x ​ [PERSON_NAME] [DATE], 9:9 Good morning, is there any update …" at bounding box center [360, 182] width 721 height 365
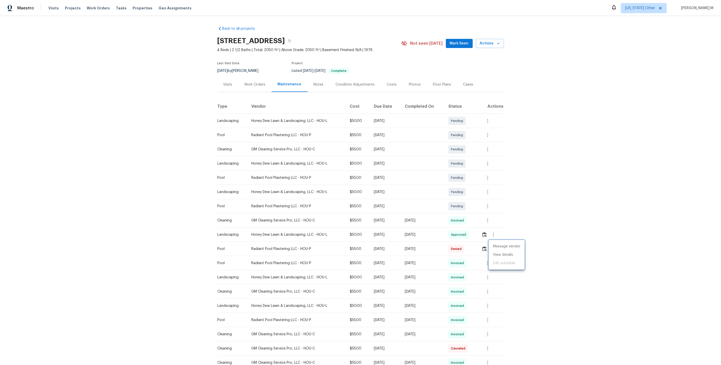
click at [252, 84] on div at bounding box center [360, 182] width 721 height 365
click at [252, 84] on div "Work Orders" at bounding box center [255, 84] width 21 height 5
